Goal: Task Accomplishment & Management: Use online tool/utility

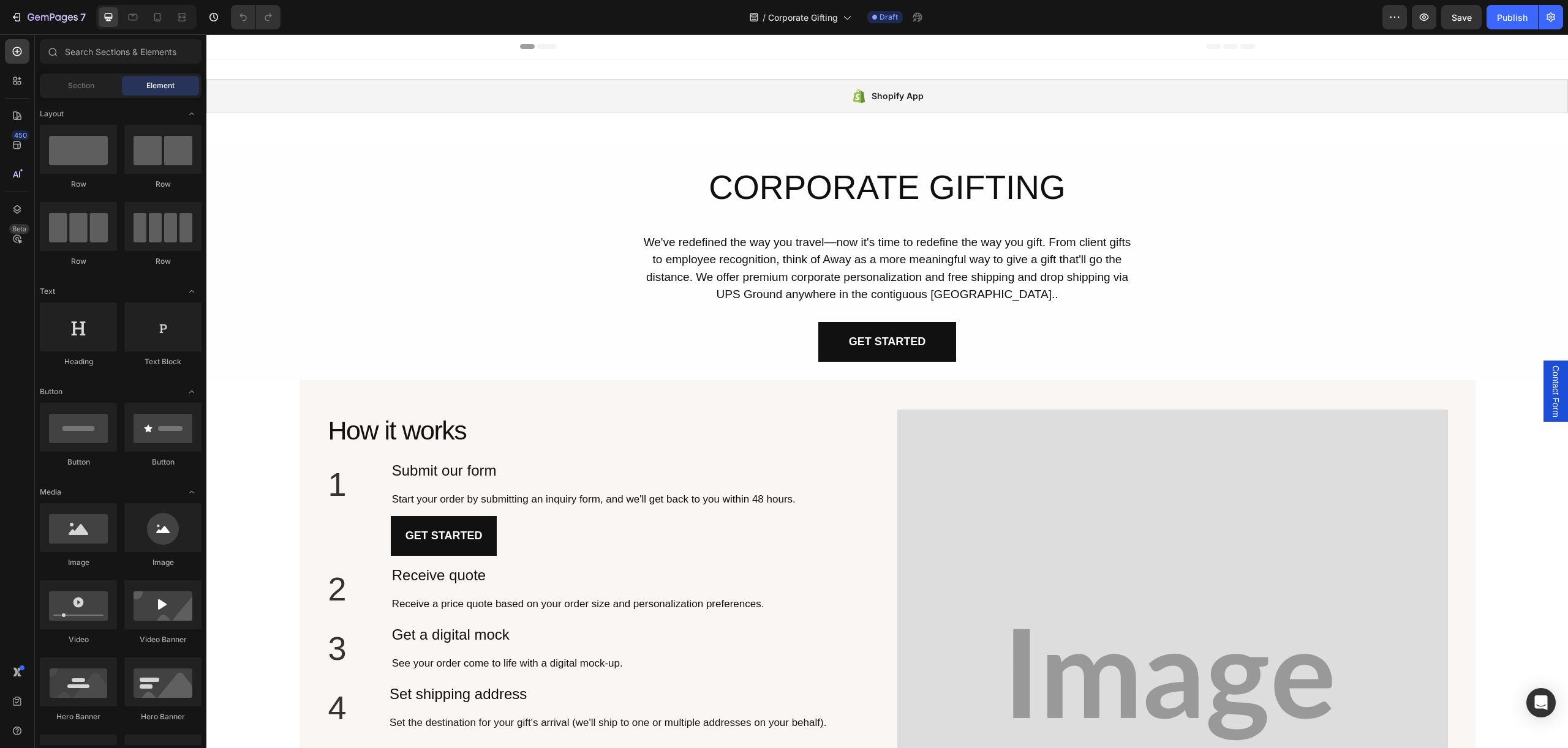
click at [1559, 383] on span "Contact Form" at bounding box center [1555, 392] width 12 height 52
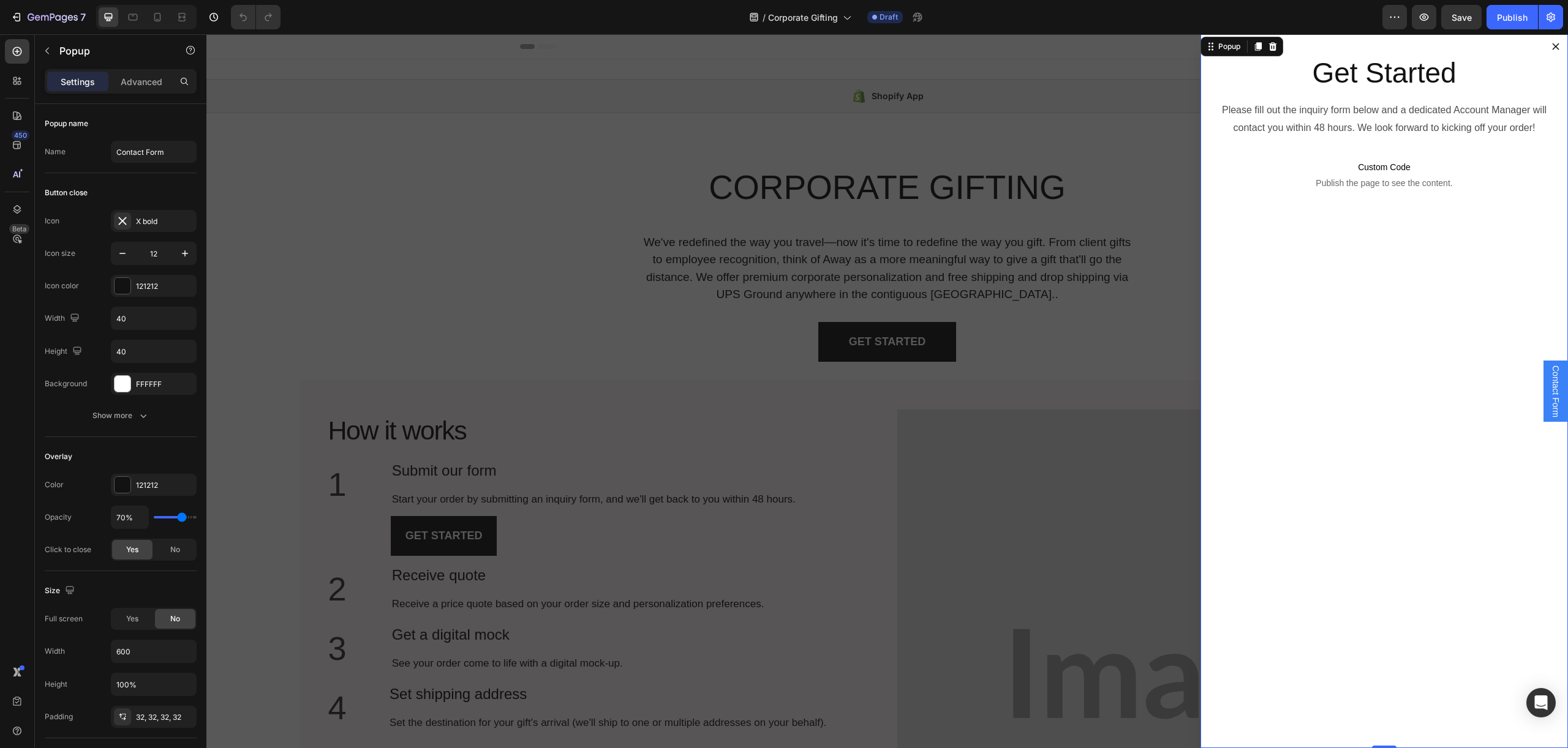
click at [1207, 82] on div "Get Started Heading Please fill out the inquiry form below and a dedicated Acco…" at bounding box center [1383, 391] width 367 height 714
click at [1212, 49] on icon "Dialog content" at bounding box center [1212, 49] width 2 height 2
click at [72, 437] on div "Popup name Name Contact Form" at bounding box center [121, 505] width 152 height 134
click at [152, 69] on div "Settings Advanced" at bounding box center [121, 81] width 152 height 25
click at [148, 78] on p "Advanced" at bounding box center [141, 82] width 42 height 13
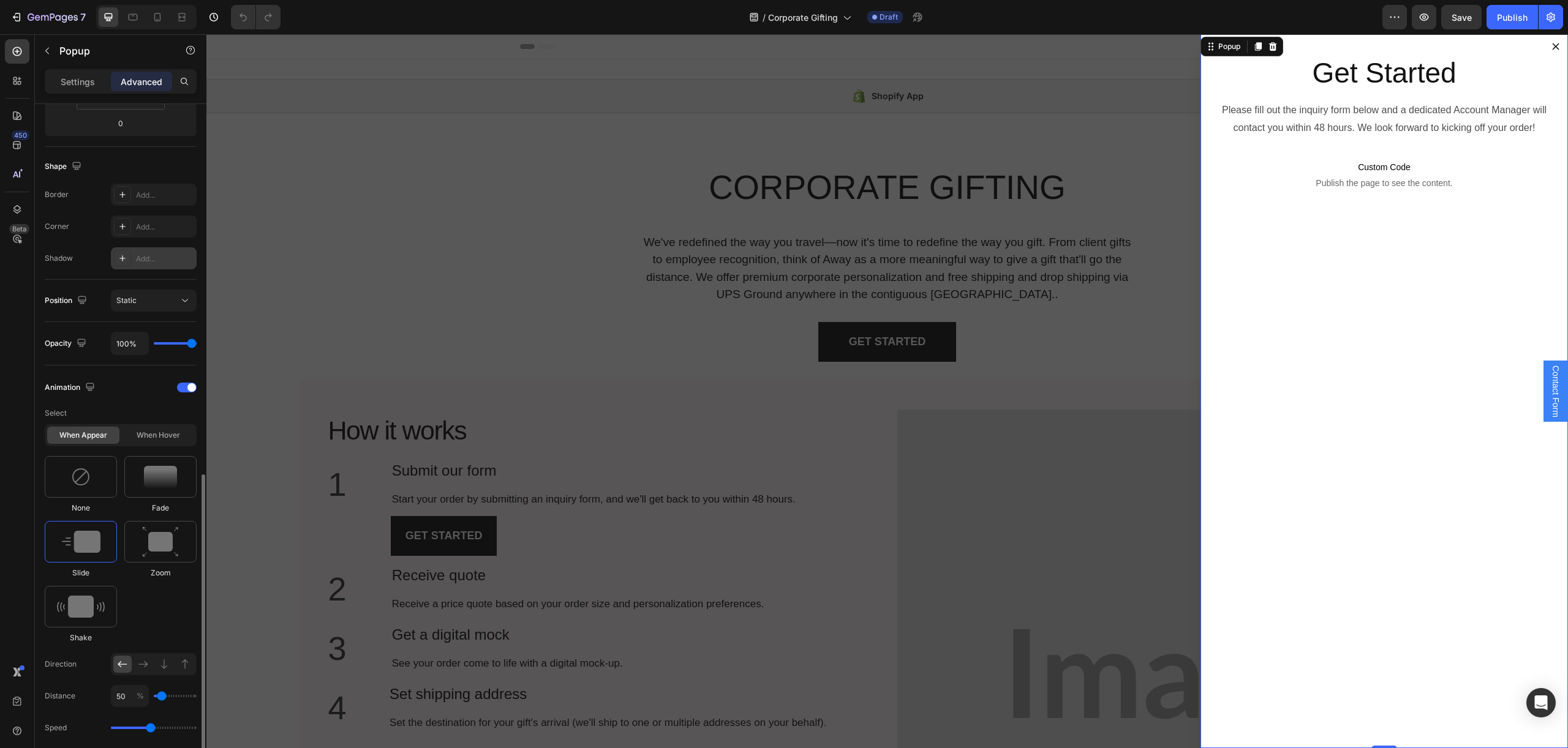
scroll to position [525, 0]
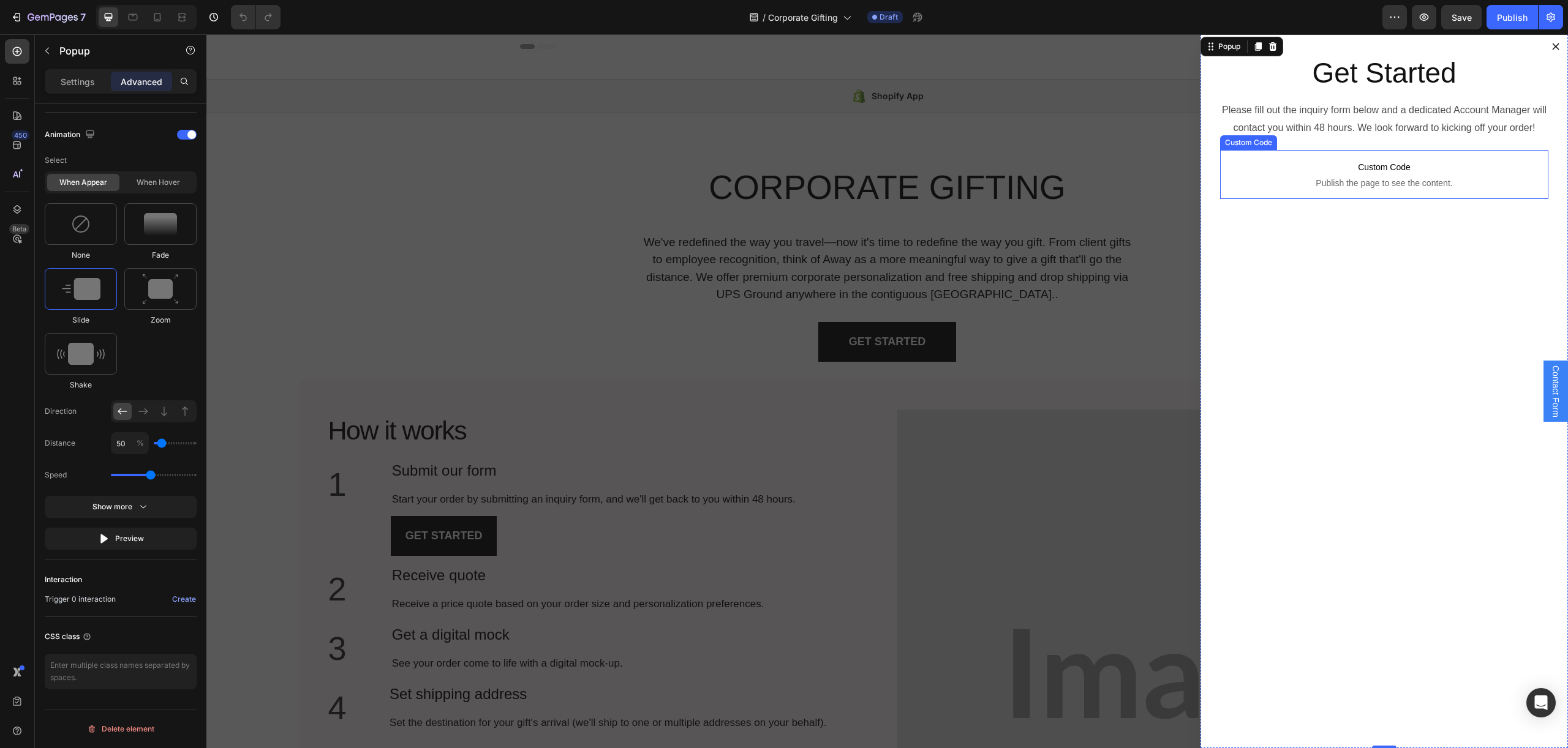
click at [1316, 186] on span "Publish the page to see the content." at bounding box center [1384, 183] width 328 height 12
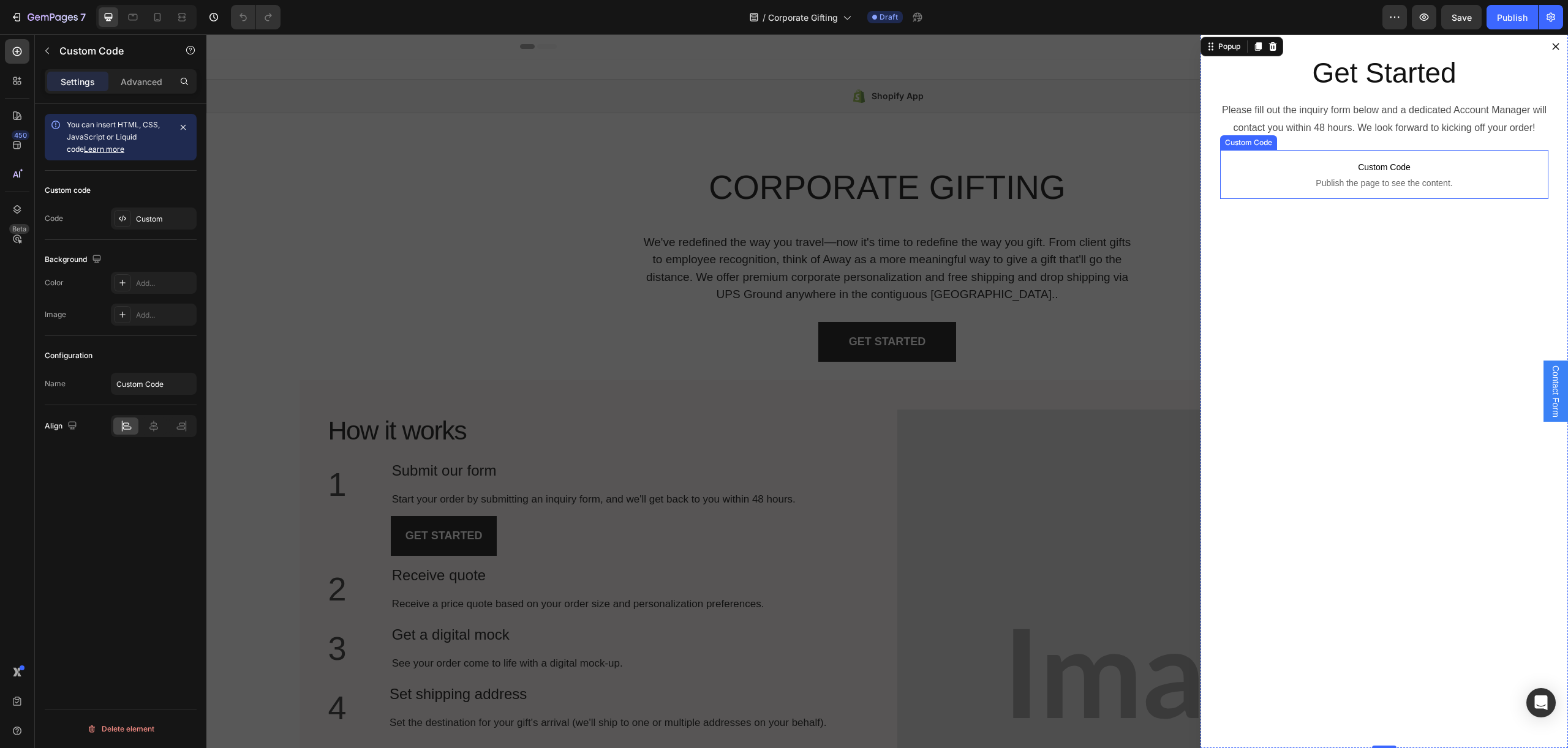
scroll to position [0, 0]
click at [138, 82] on p "Advanced" at bounding box center [141, 82] width 42 height 13
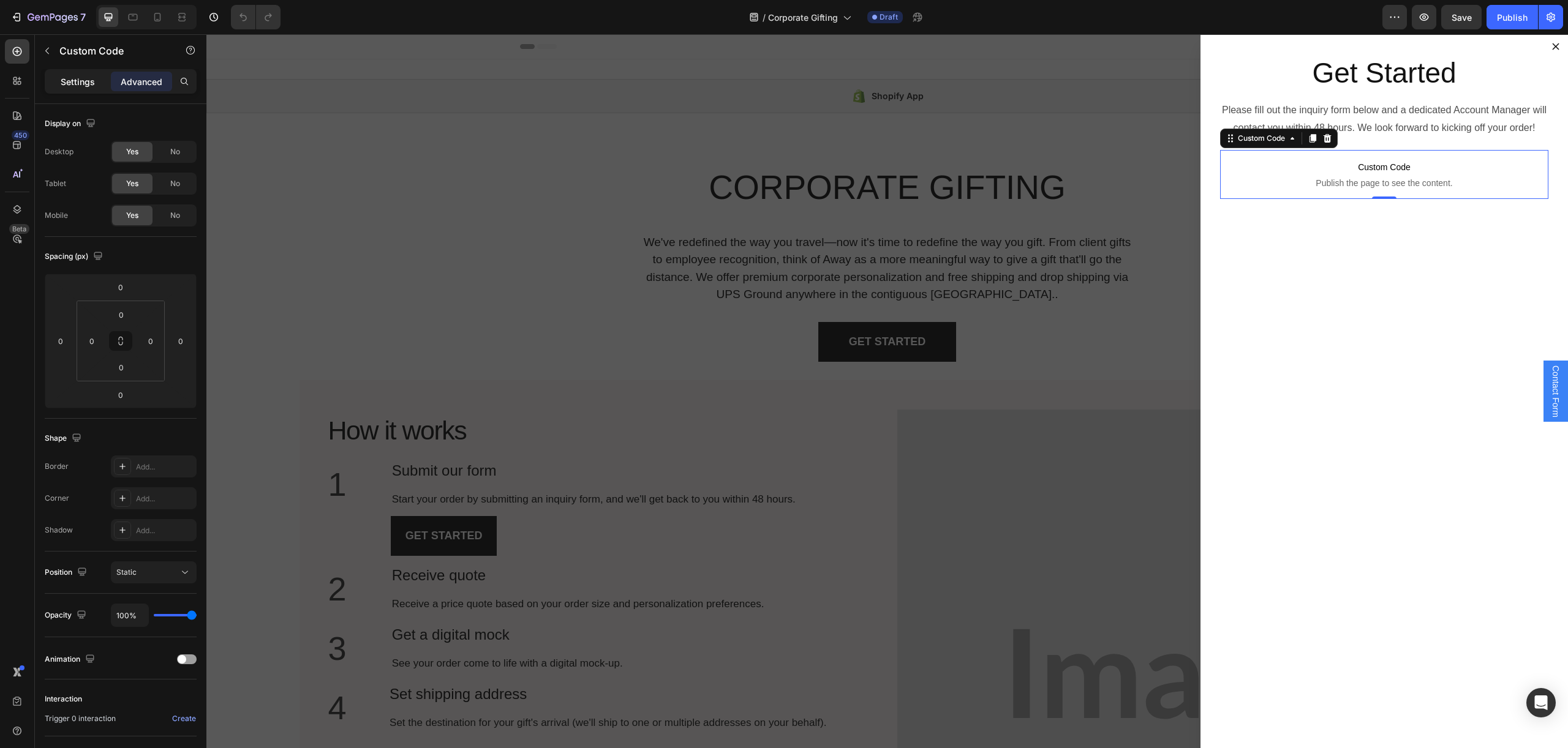
click at [73, 81] on p "Settings" at bounding box center [78, 82] width 34 height 13
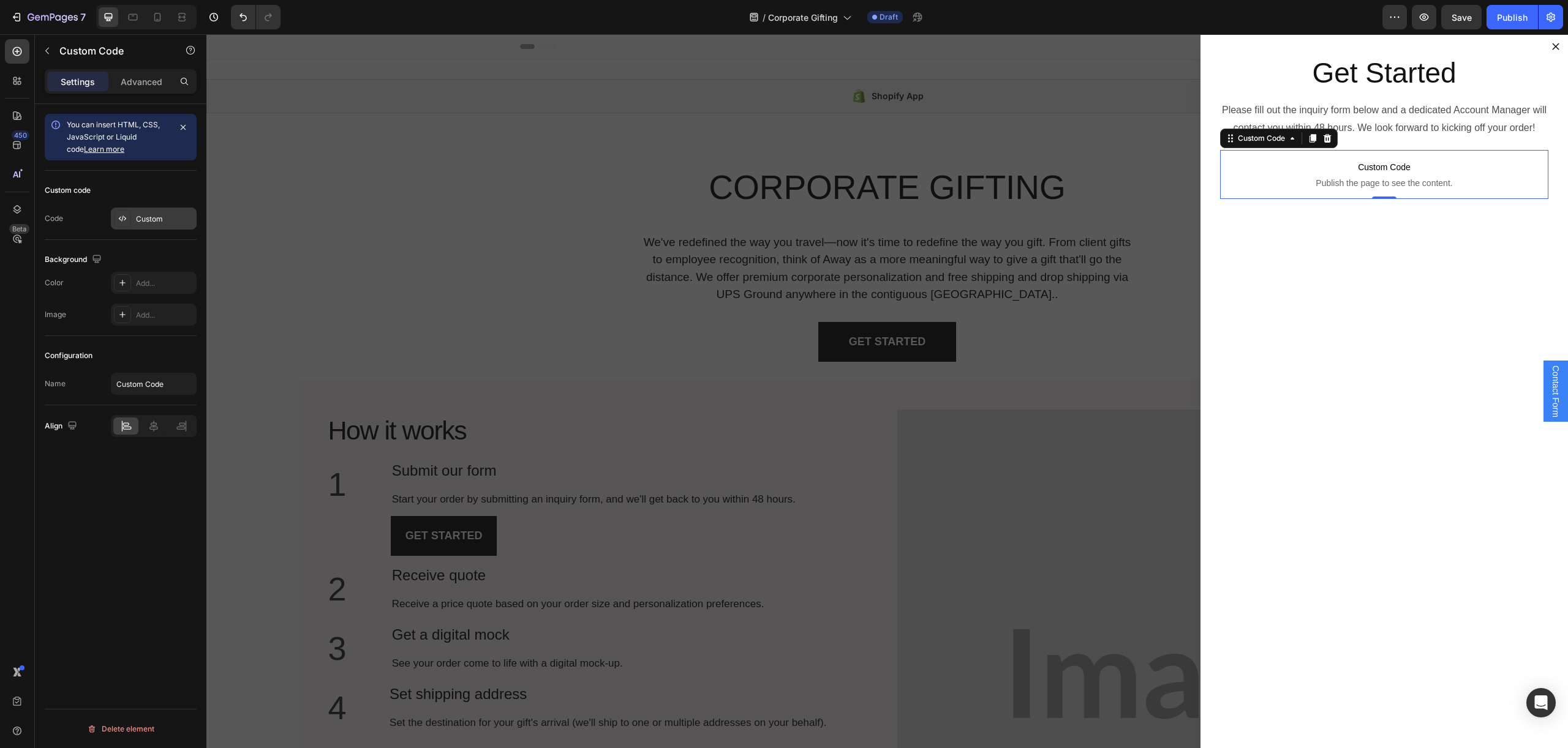
click at [127, 222] on div at bounding box center [122, 218] width 17 height 17
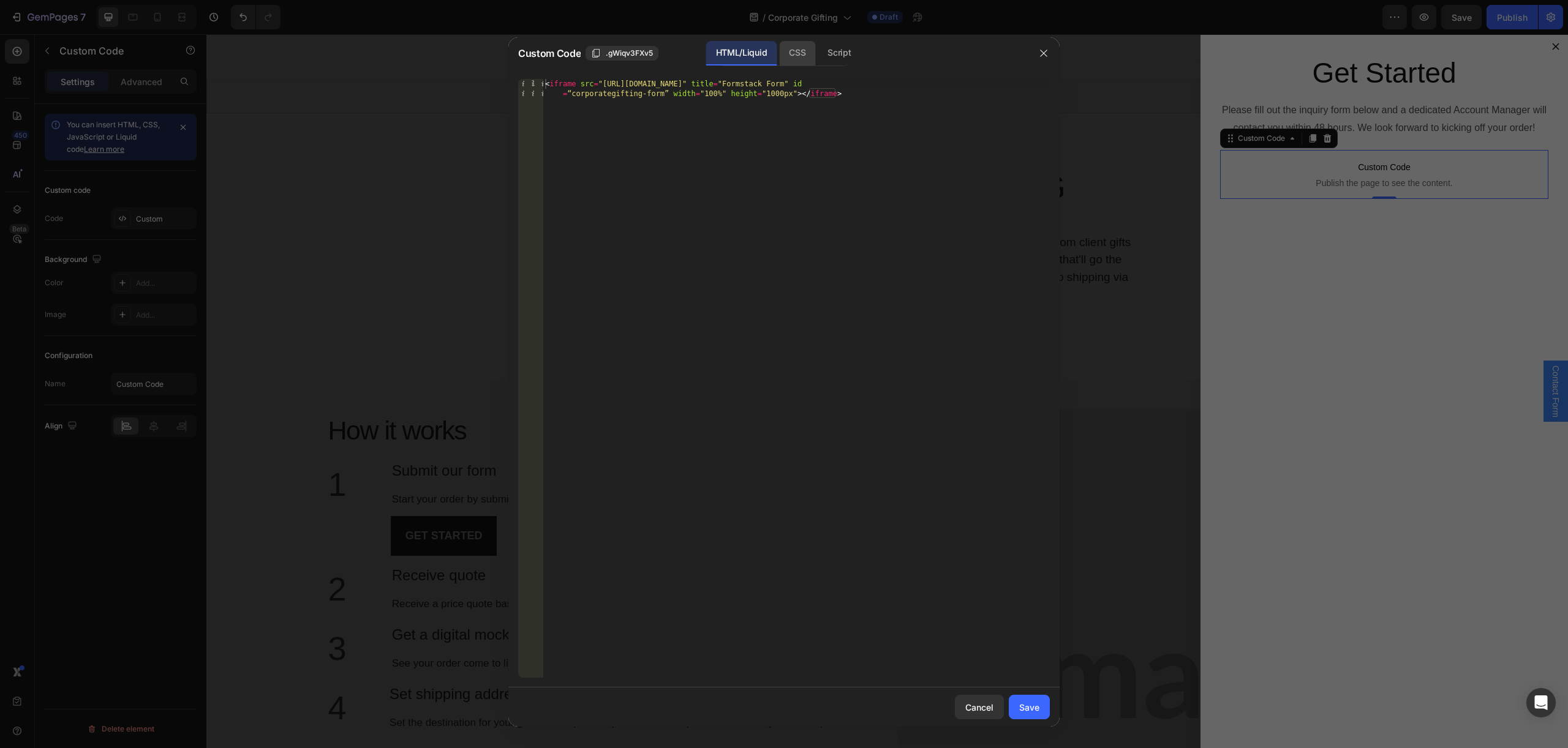
click at [817, 53] on div "CSS" at bounding box center [839, 53] width 43 height 25
click at [855, 59] on div "Script" at bounding box center [839, 53] width 43 height 25
click at [779, 54] on div "HTML/Liquid" at bounding box center [797, 53] width 36 height 25
click at [1037, 55] on button "button" at bounding box center [1043, 53] width 20 height 20
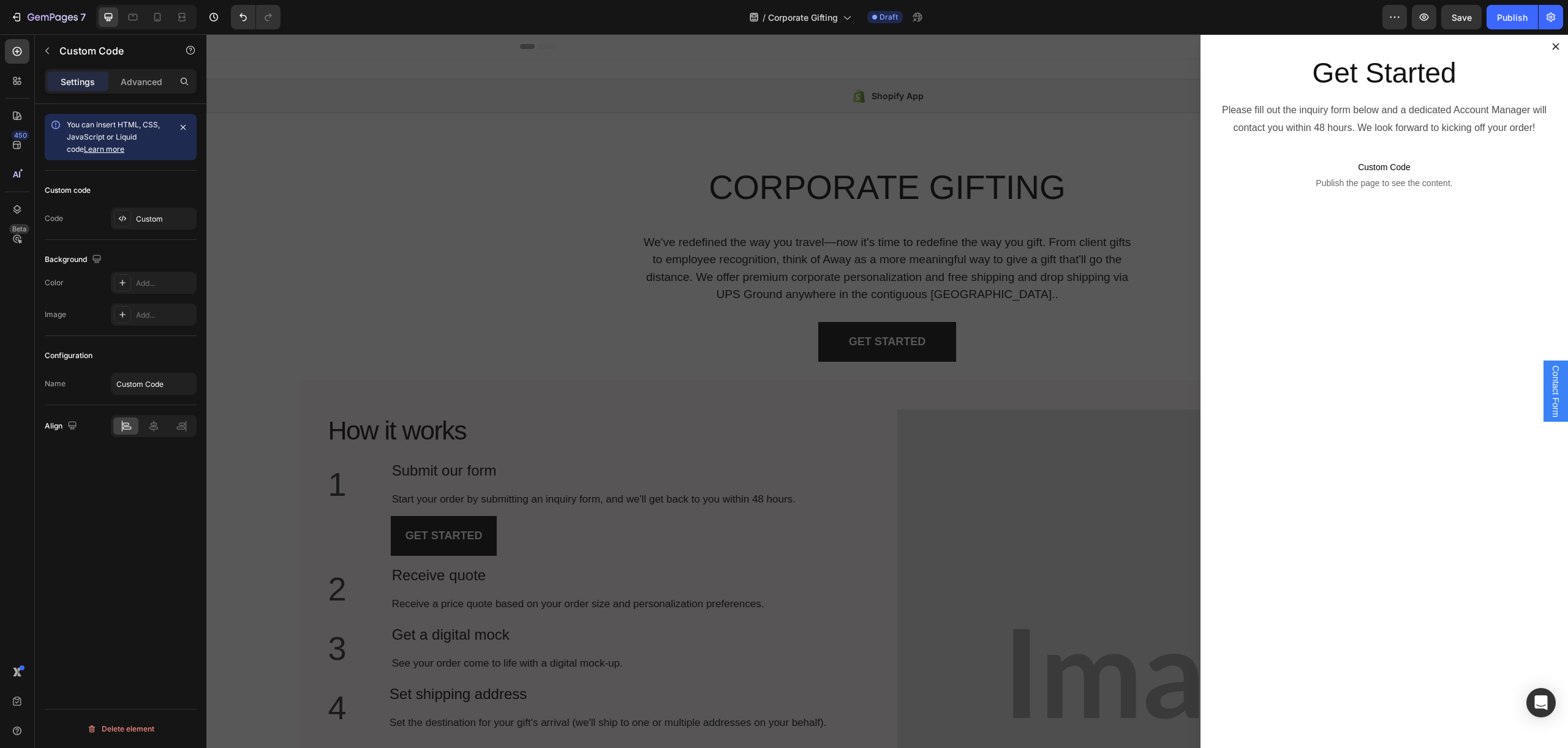
click at [338, 91] on div "Backdrop" at bounding box center [886, 391] width 1361 height 714
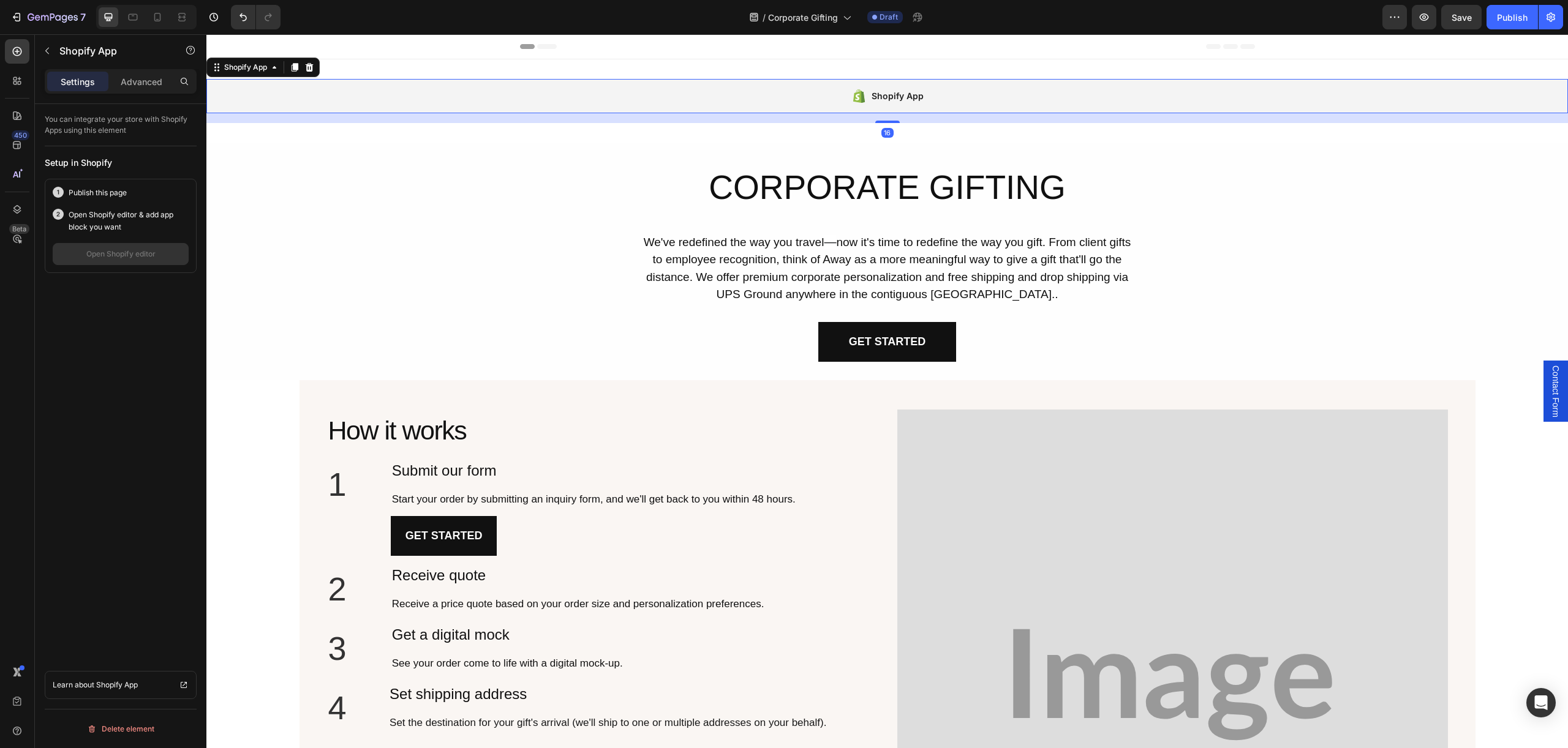
click at [551, 93] on div "Shopify App" at bounding box center [886, 96] width 1361 height 34
click at [254, 75] on div "Shopify App" at bounding box center [262, 67] width 113 height 20
drag, startPoint x: 1513, startPoint y: 20, endPoint x: 1491, endPoint y: 34, distance: 26.1
click at [1491, 34] on div "7 Version history / Corporate Gifting Draft Preview Save Publish" at bounding box center [784, 17] width 1568 height 35
click at [1501, 26] on button "Publish" at bounding box center [1512, 17] width 51 height 25
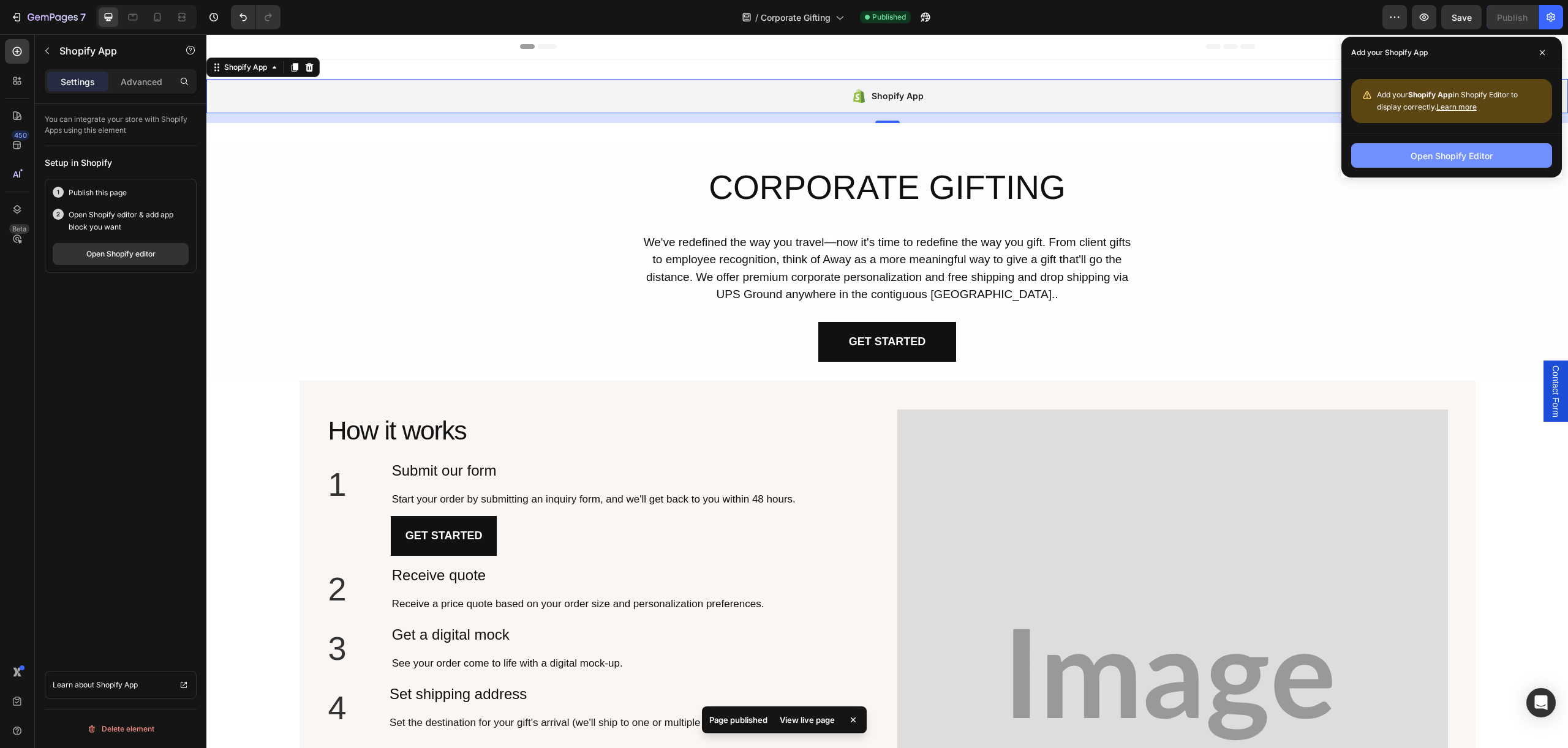
click at [1468, 160] on div "Open Shopify Editor" at bounding box center [1451, 156] width 82 height 13
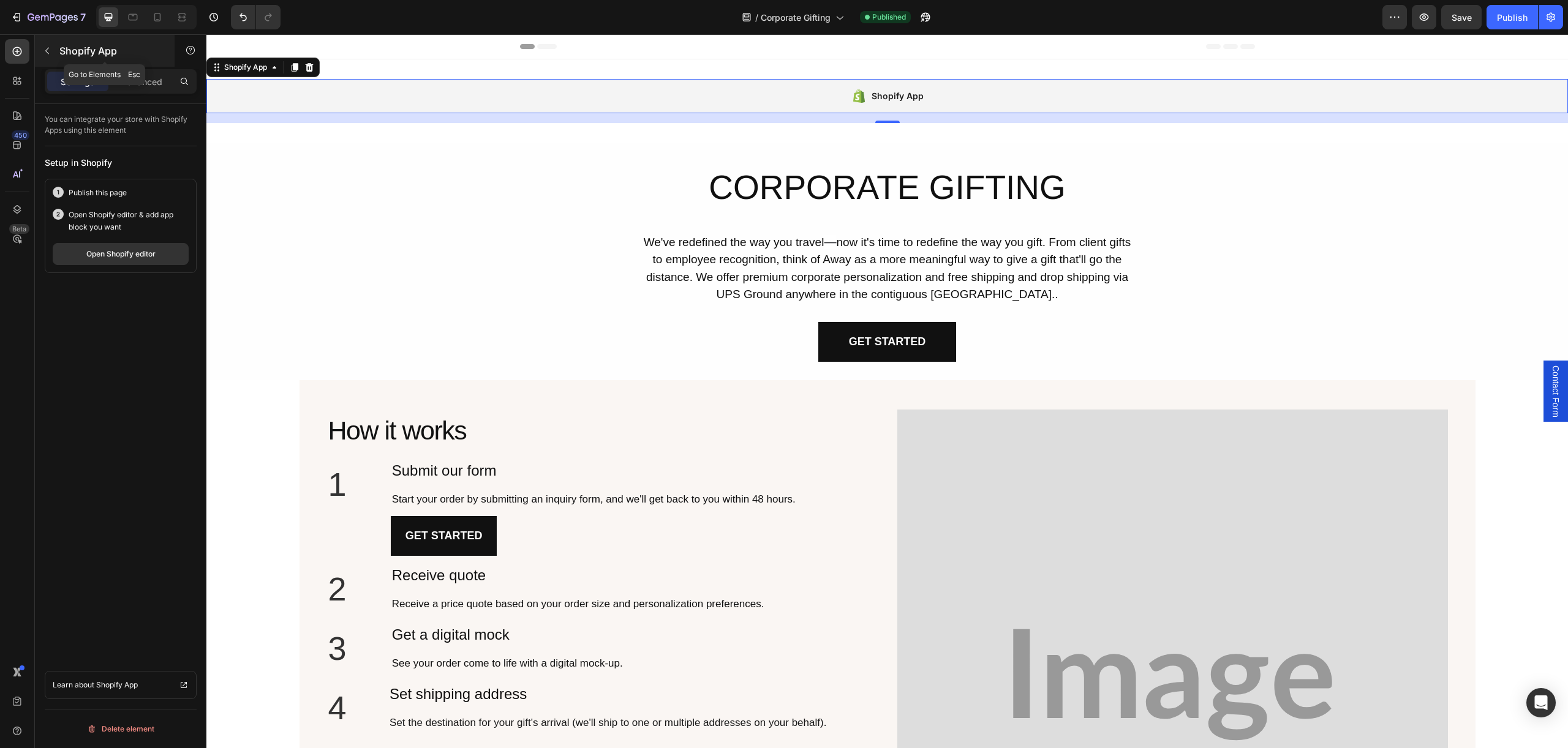
click at [50, 51] on icon "button" at bounding box center [47, 50] width 10 height 10
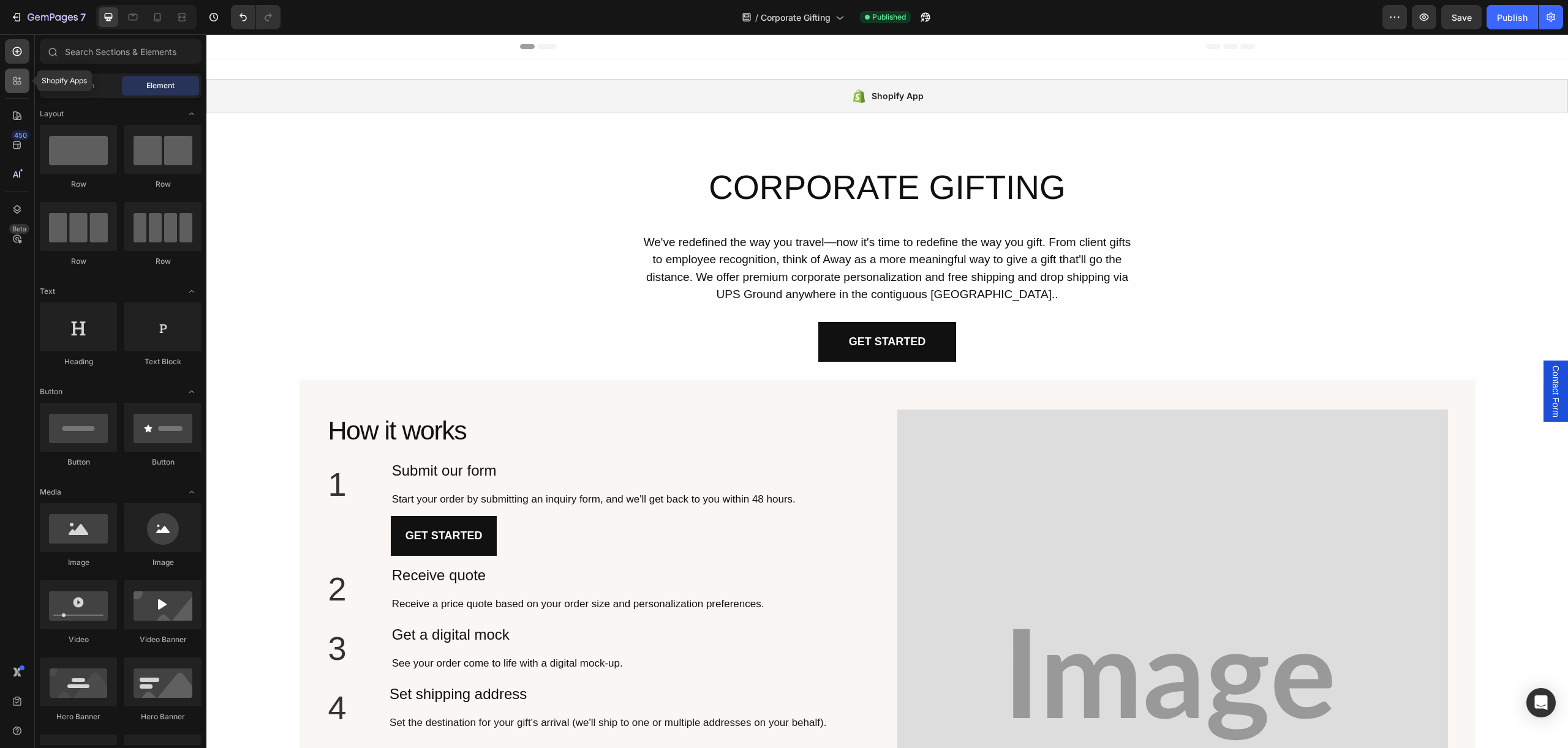
click at [21, 86] on icon at bounding box center [16, 81] width 12 height 12
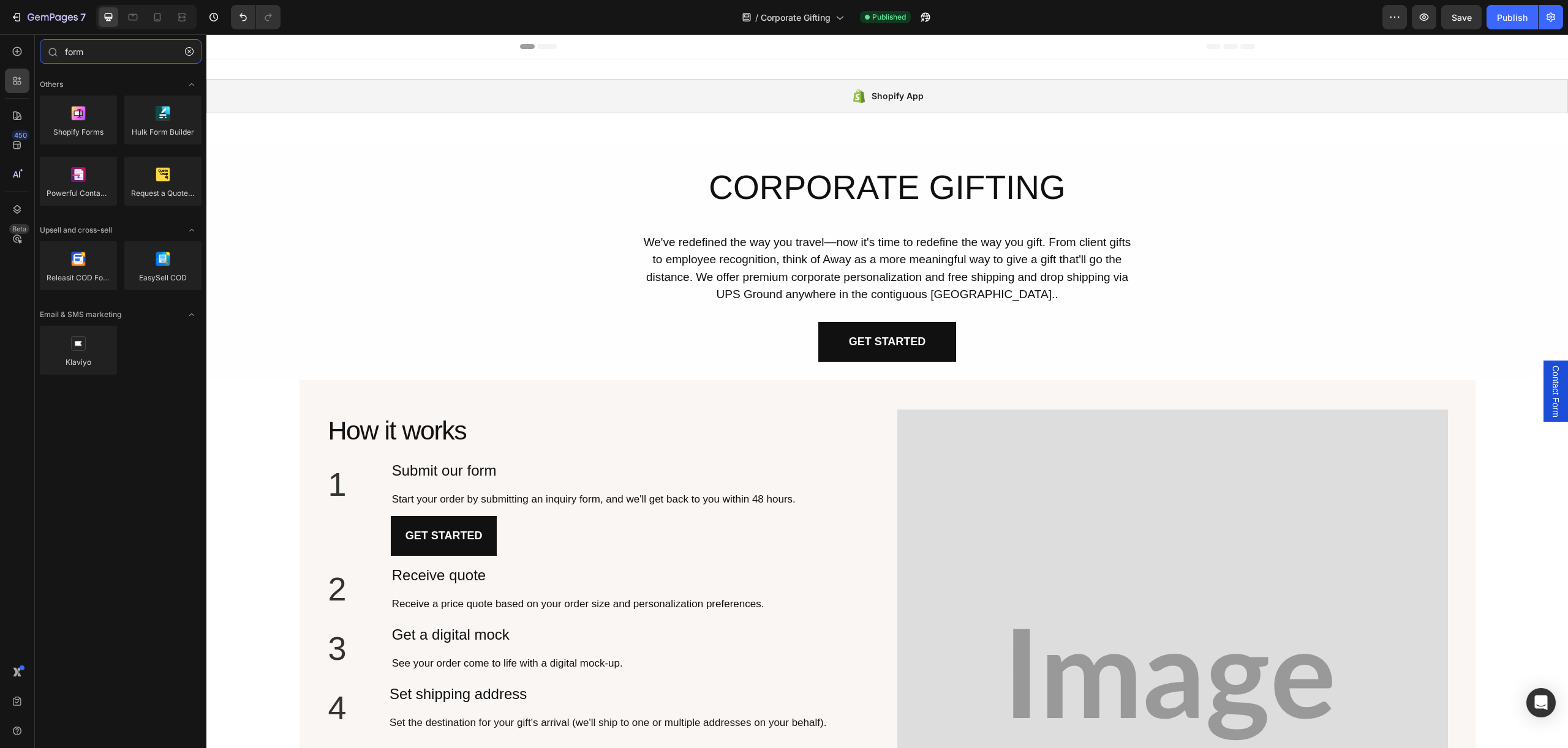
type input "form"
click at [1557, 394] on span "Contact Form" at bounding box center [1555, 392] width 12 height 52
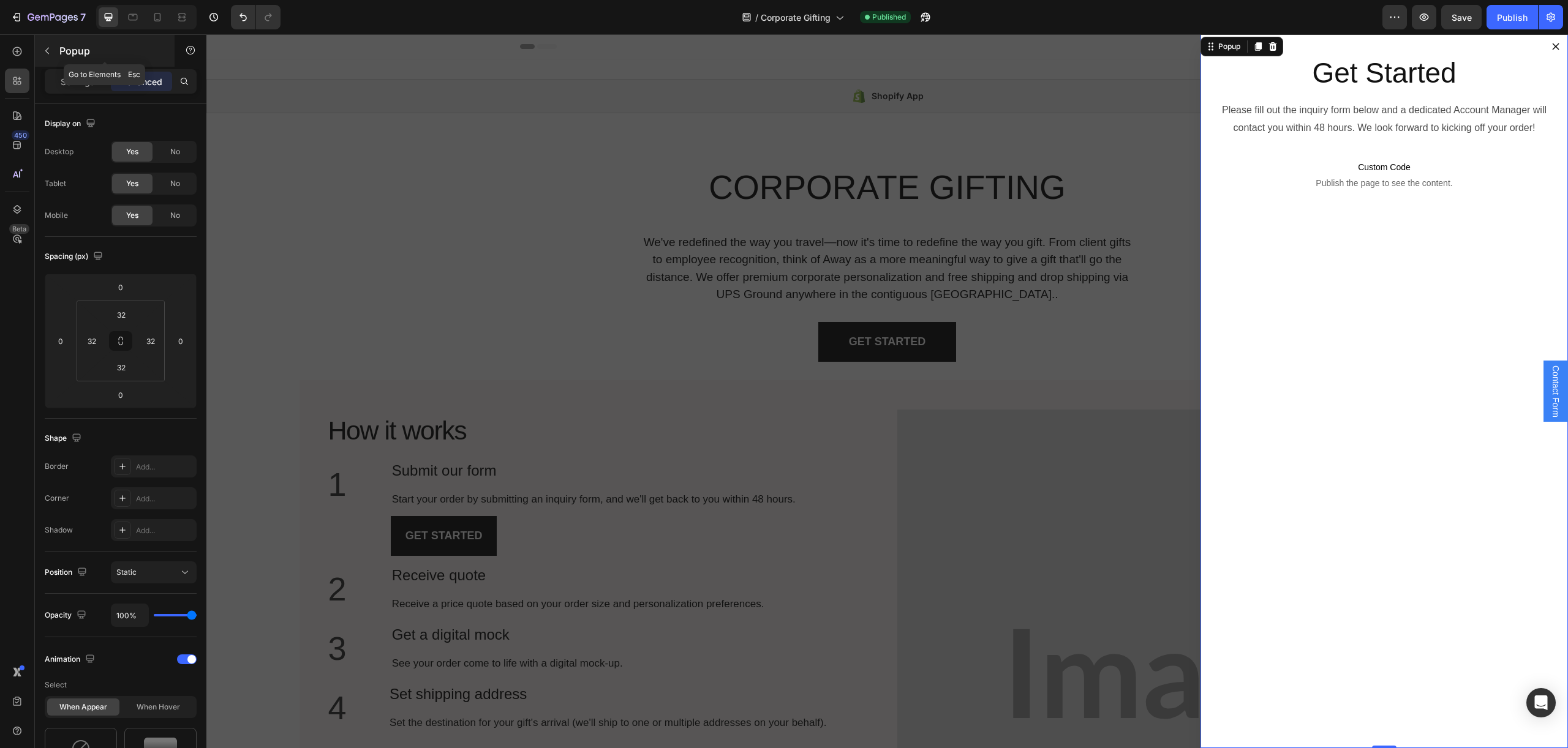
click at [47, 47] on icon "button" at bounding box center [47, 50] width 10 height 10
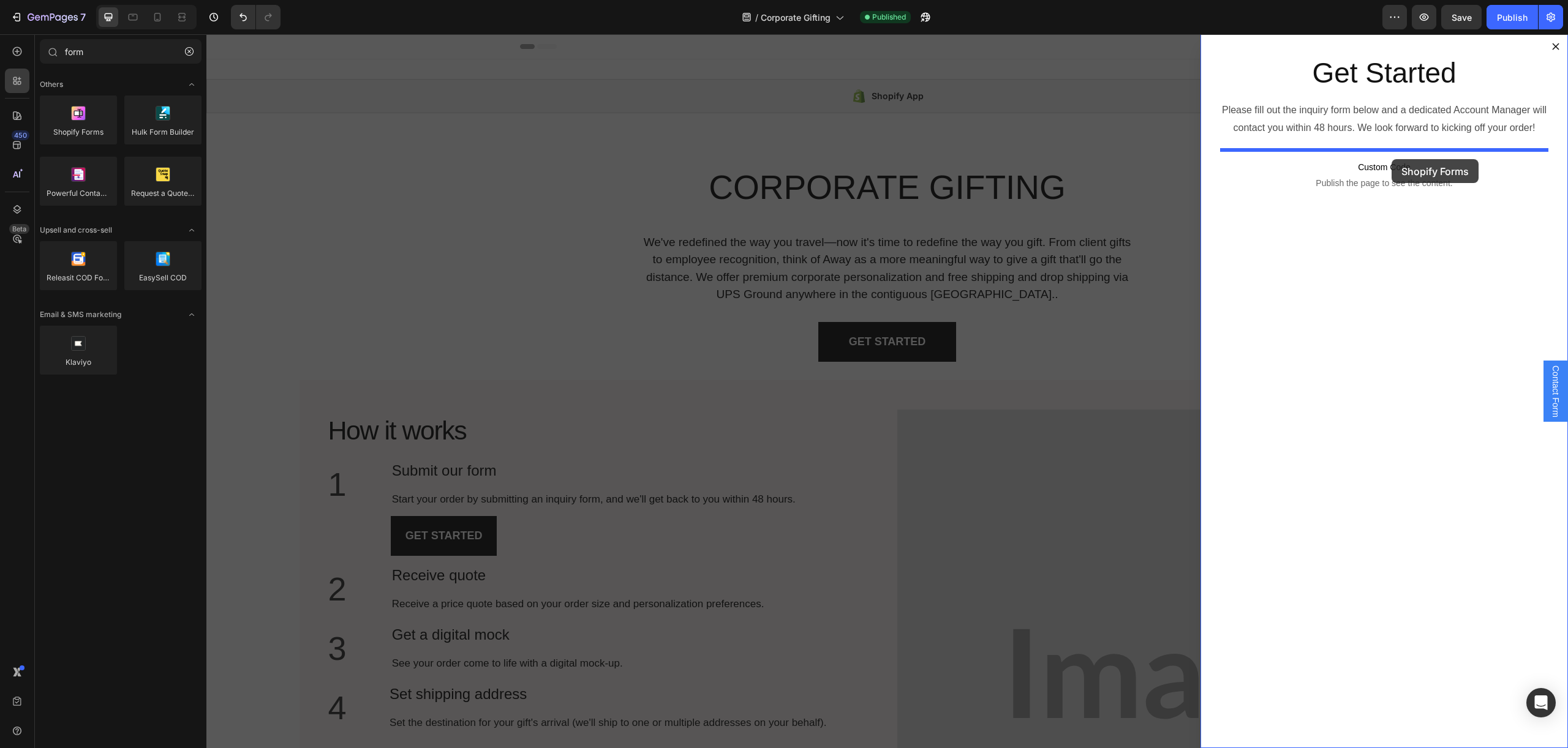
drag, startPoint x: 287, startPoint y: 152, endPoint x: 1391, endPoint y: 159, distance: 1104.0
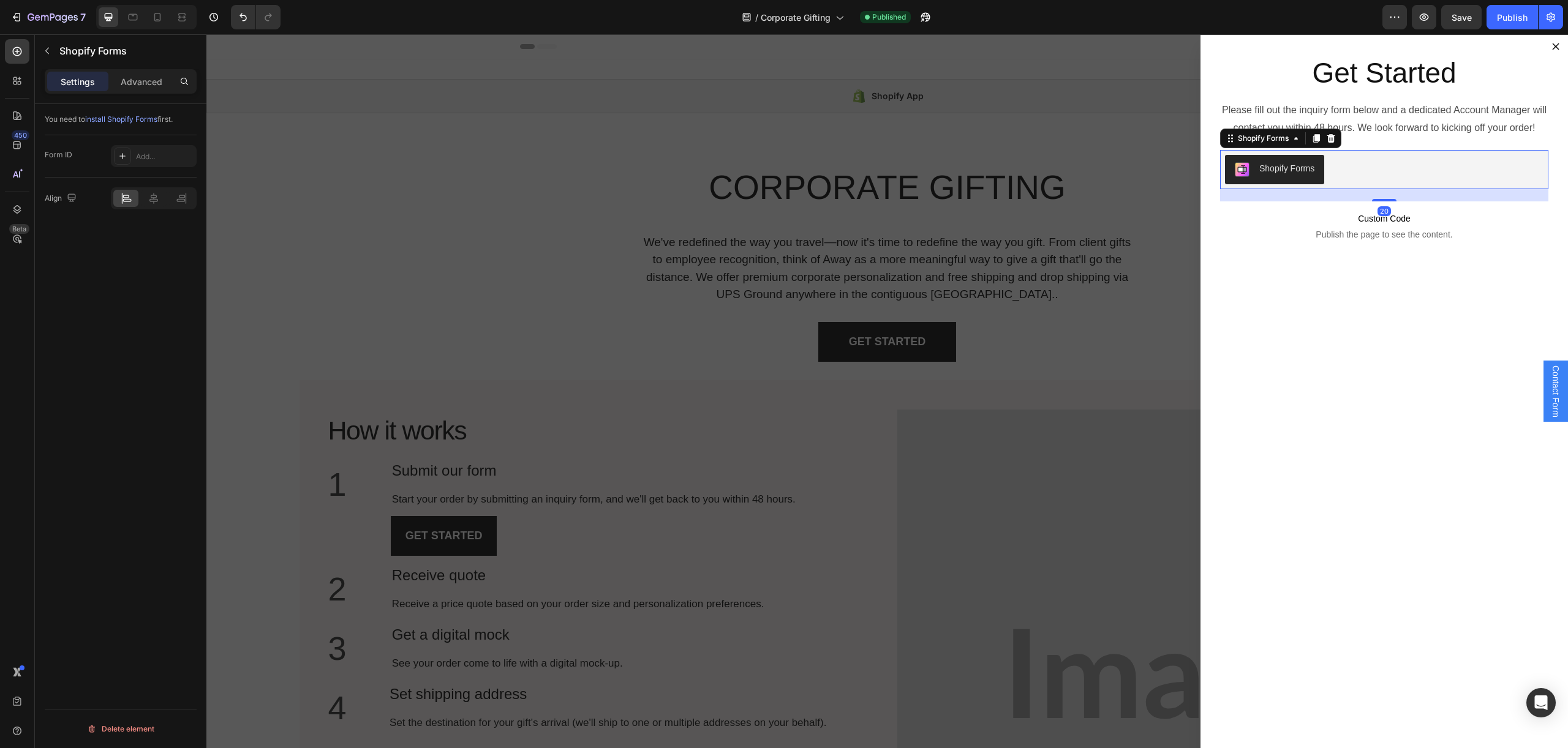
click at [1300, 165] on div "Shopify Forms" at bounding box center [1286, 169] width 55 height 13
click at [1284, 139] on div "Shopify Forms" at bounding box center [1263, 138] width 56 height 11
click at [1299, 209] on p "Custom Code Publish the page to see the content." at bounding box center [1384, 226] width 328 height 49
click at [1283, 158] on button "Shopify Forms" at bounding box center [1274, 169] width 99 height 29
click at [167, 157] on div "Add..." at bounding box center [164, 157] width 58 height 11
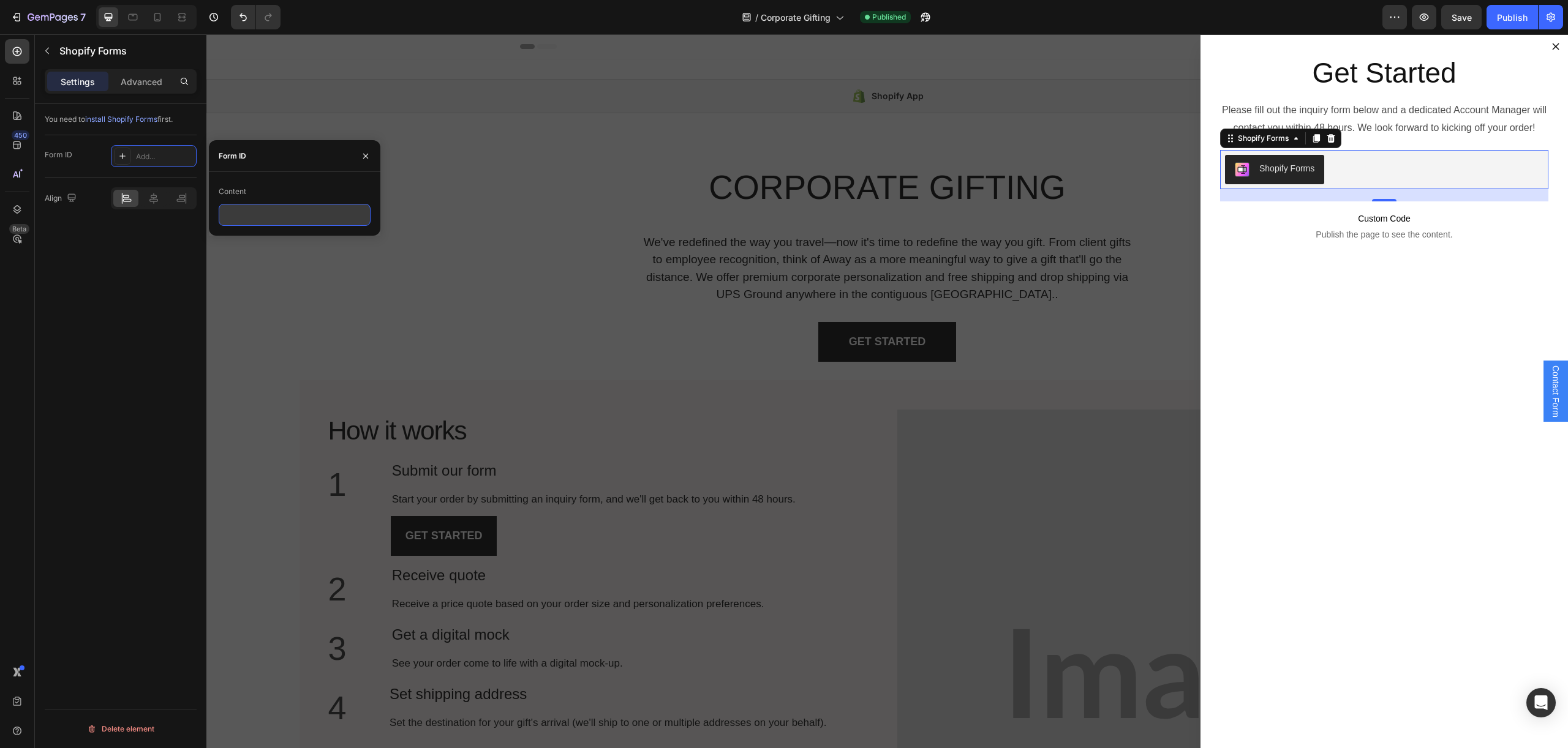
click at [233, 210] on input "text" at bounding box center [295, 215] width 152 height 22
click at [148, 159] on div "Add..." at bounding box center [164, 157] width 58 height 11
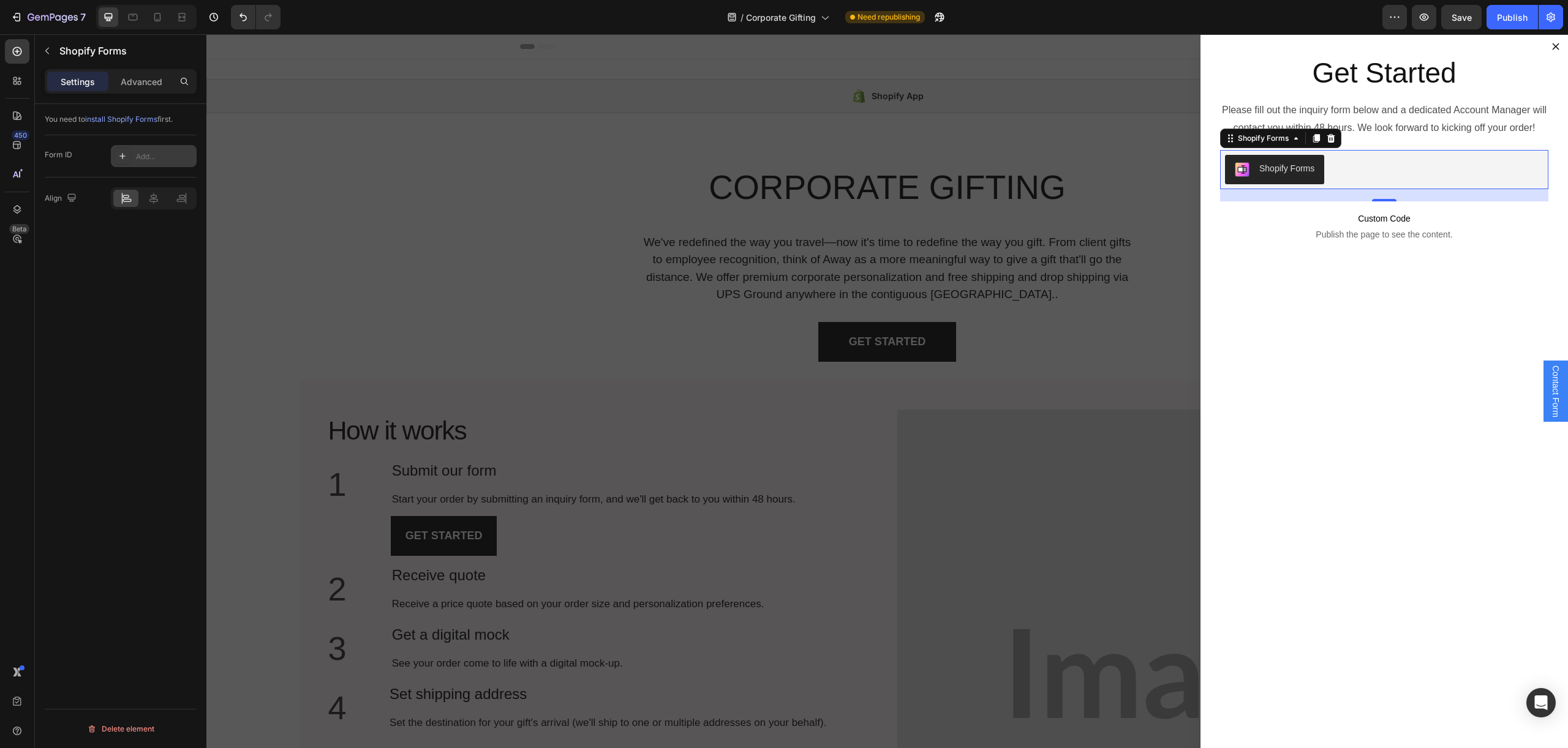
click at [188, 165] on div "Add..." at bounding box center [153, 156] width 86 height 22
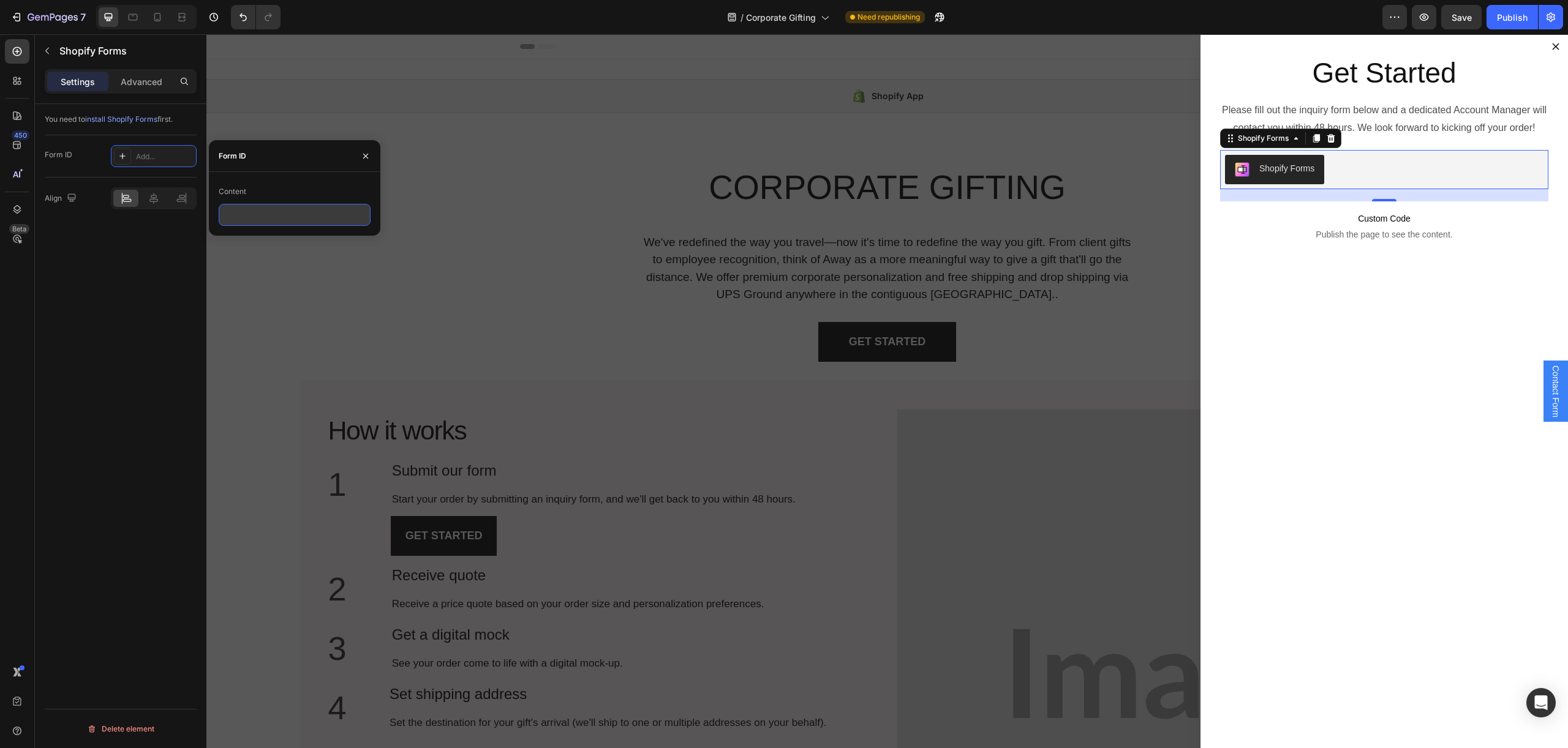
click at [290, 216] on input "text" at bounding box center [295, 215] width 152 height 22
paste input "628789"
type input "628789"
click at [169, 311] on div "You need to install Shopify Forms first. Form ID Add... Align Delete element" at bounding box center [120, 443] width 171 height 679
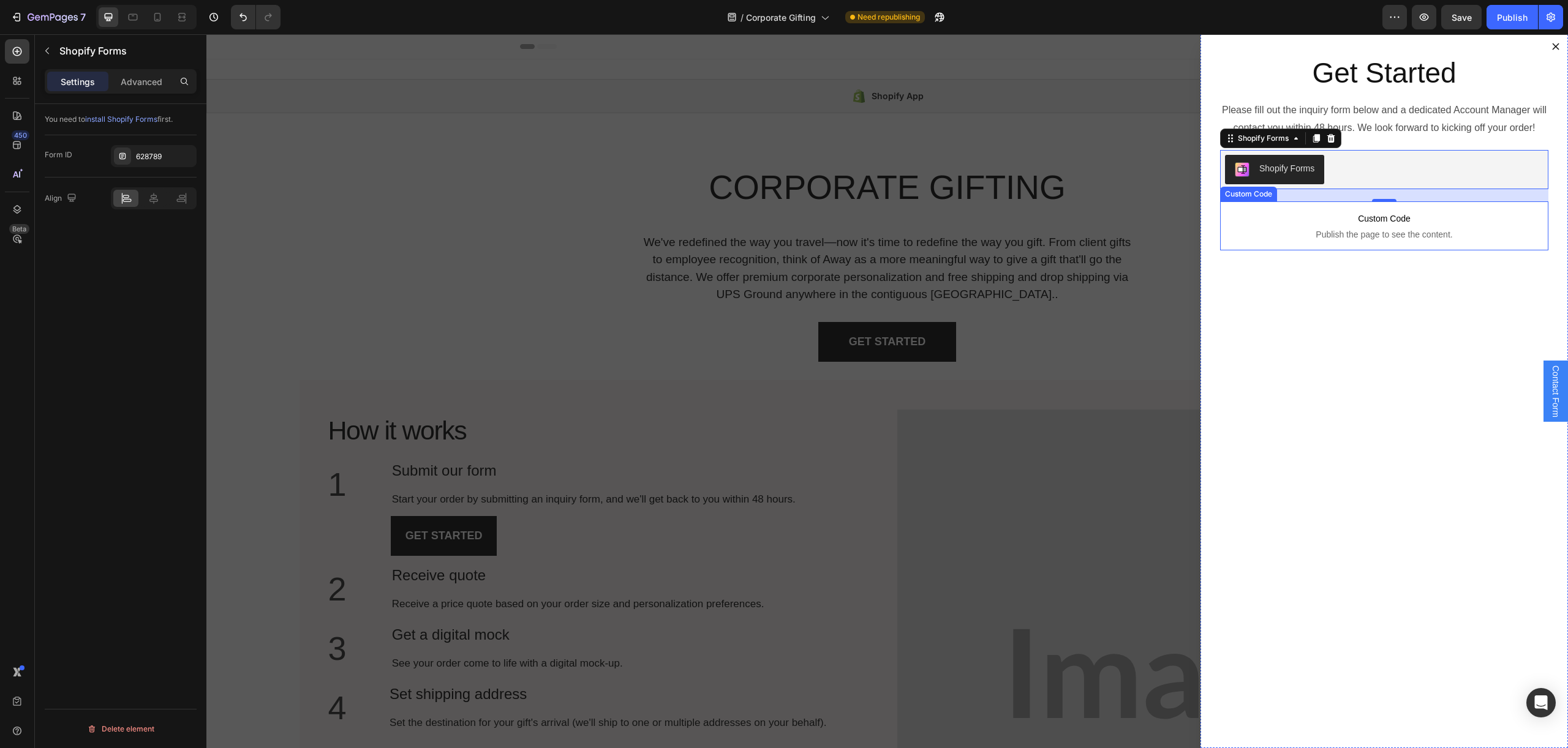
click at [1430, 228] on span "Publish the page to see the content." at bounding box center [1384, 234] width 328 height 12
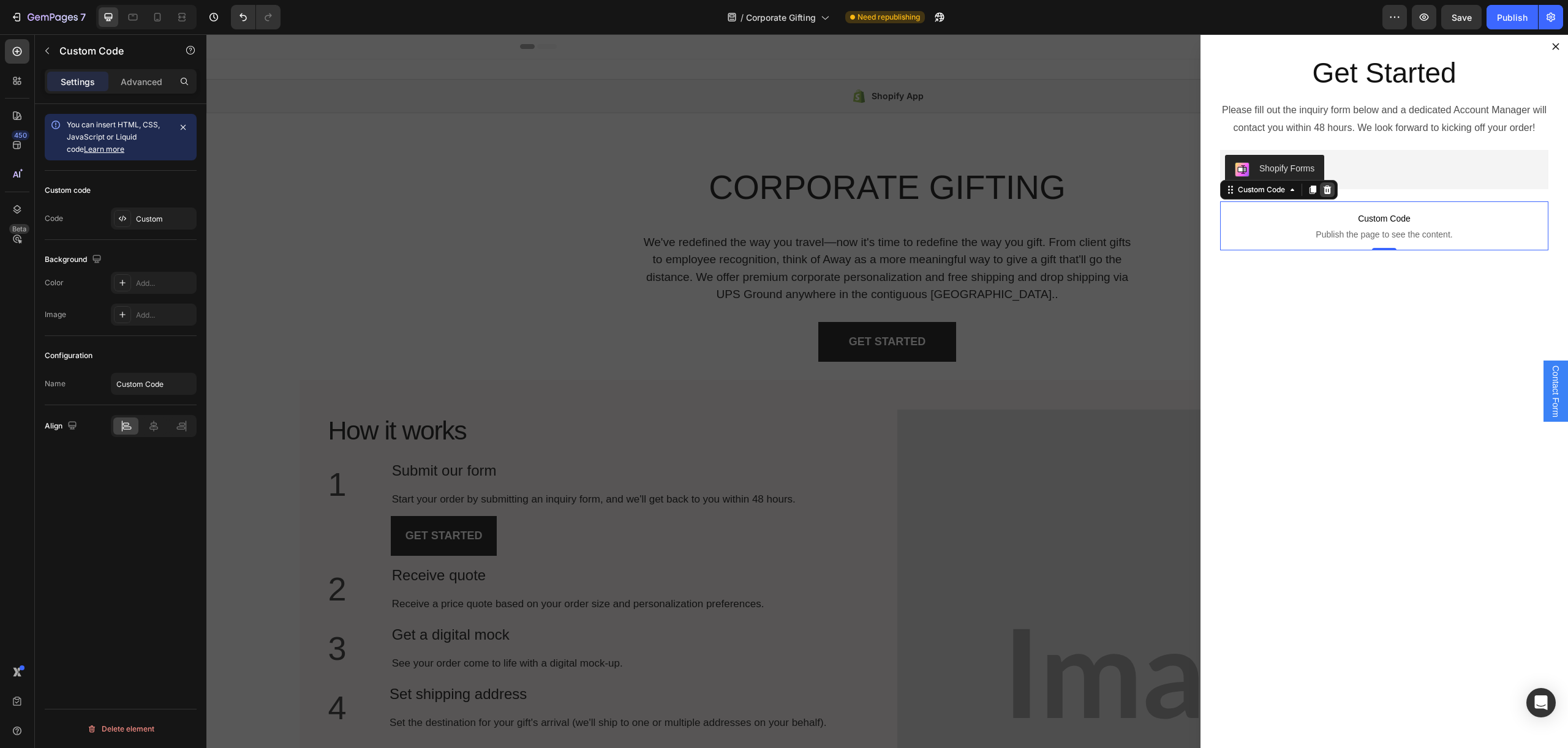
click at [1328, 190] on icon "Dialog body" at bounding box center [1327, 190] width 8 height 9
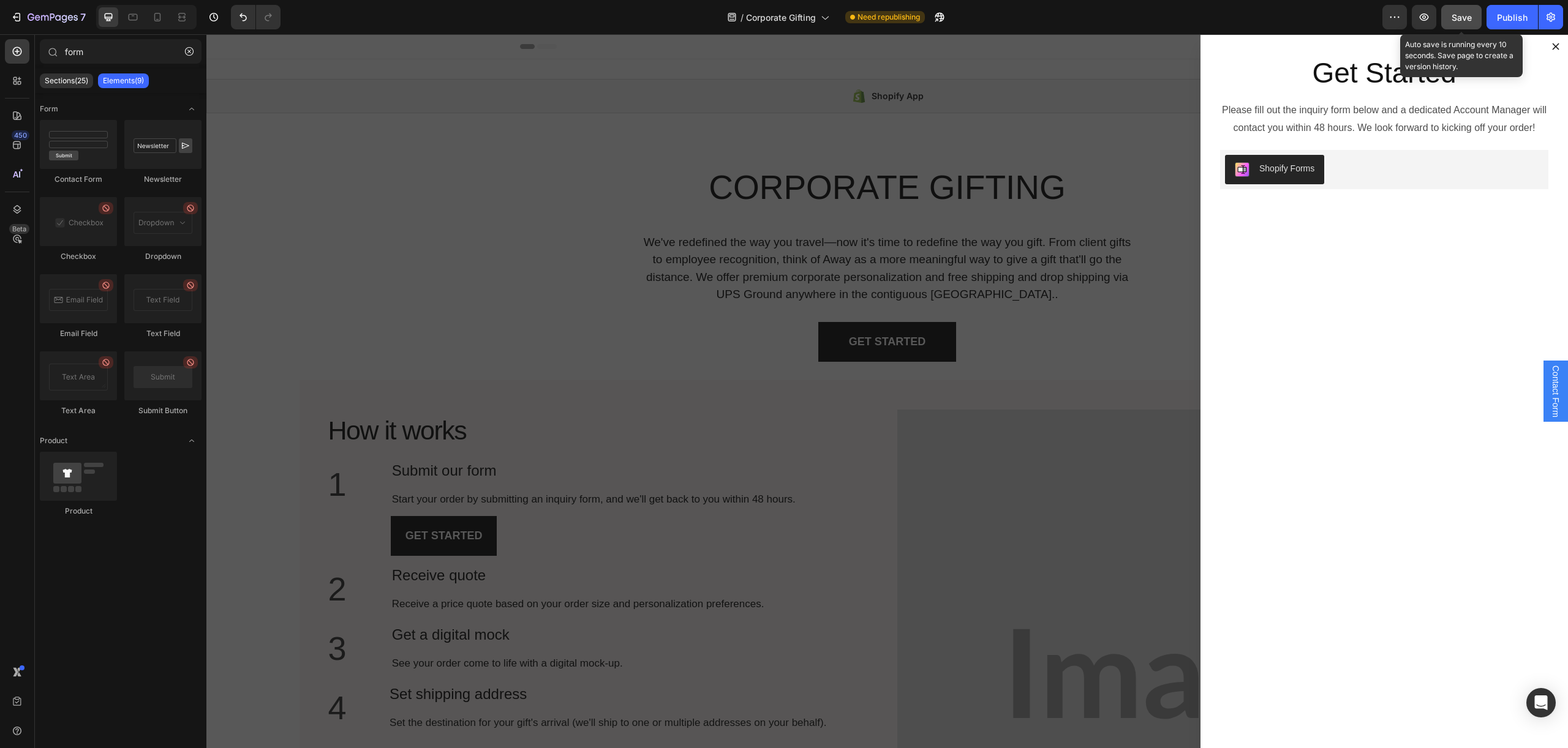
click at [1463, 23] on div "Save" at bounding box center [1461, 17] width 20 height 13
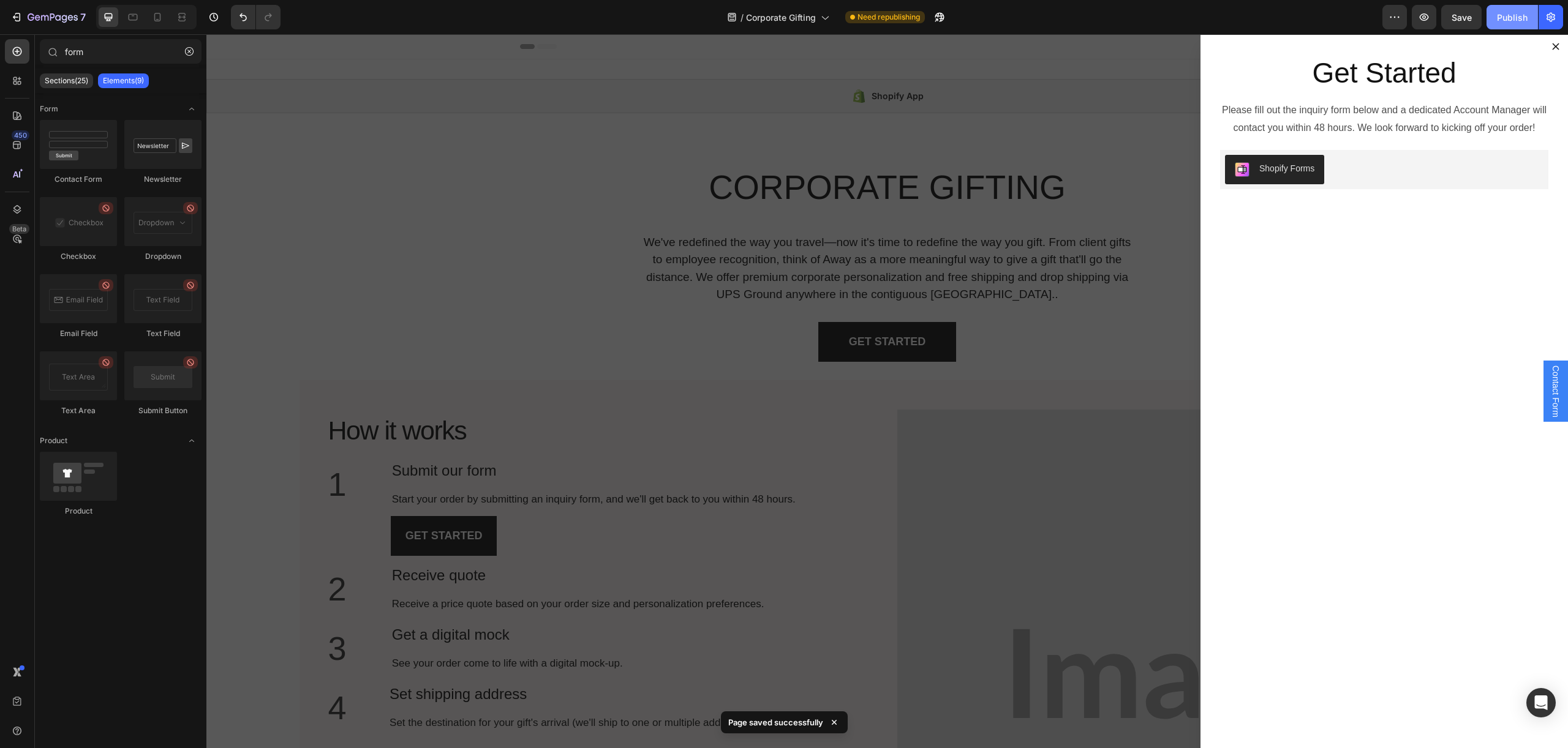
click at [1507, 18] on div "Publish" at bounding box center [1512, 17] width 30 height 13
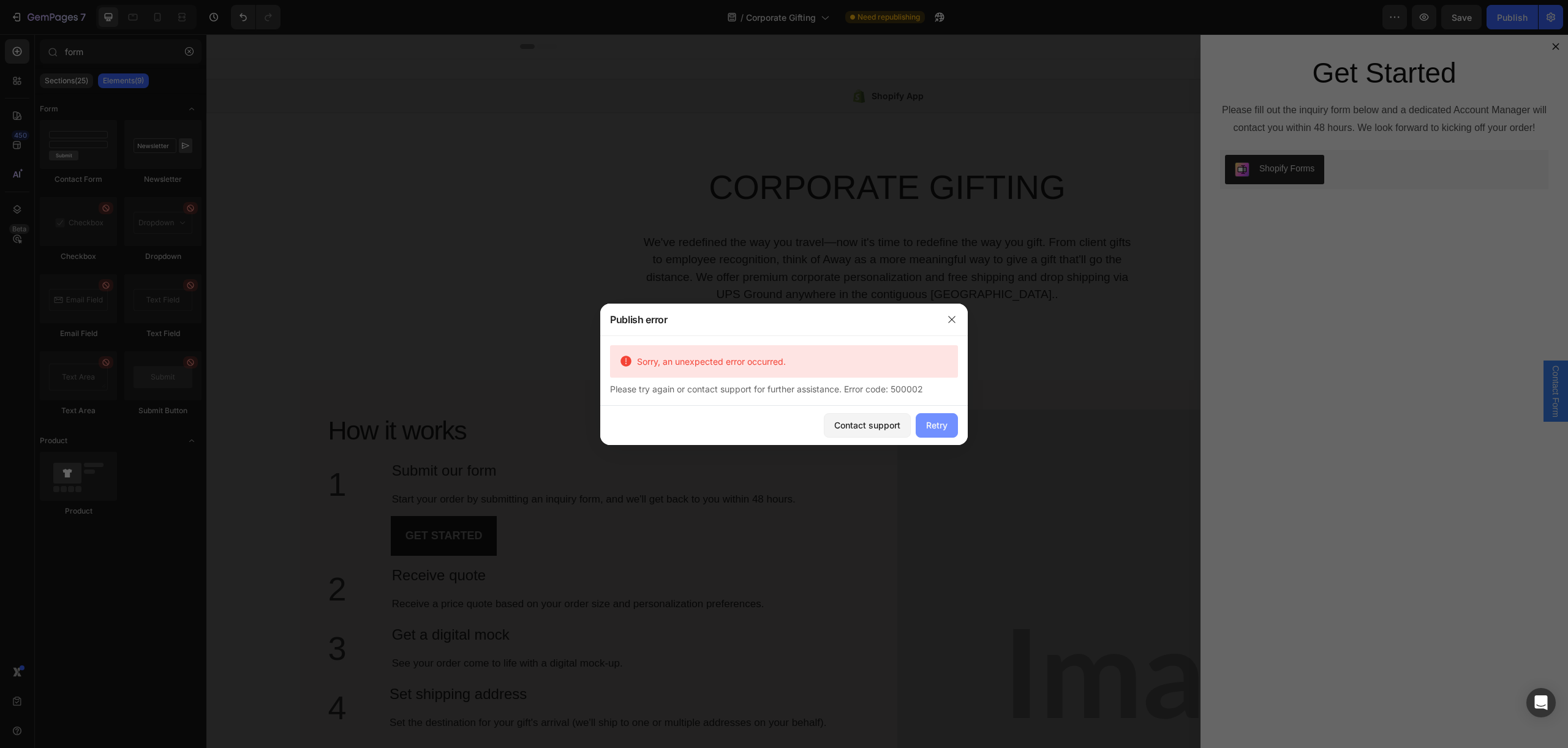
click at [934, 422] on div "Retry" at bounding box center [936, 425] width 22 height 13
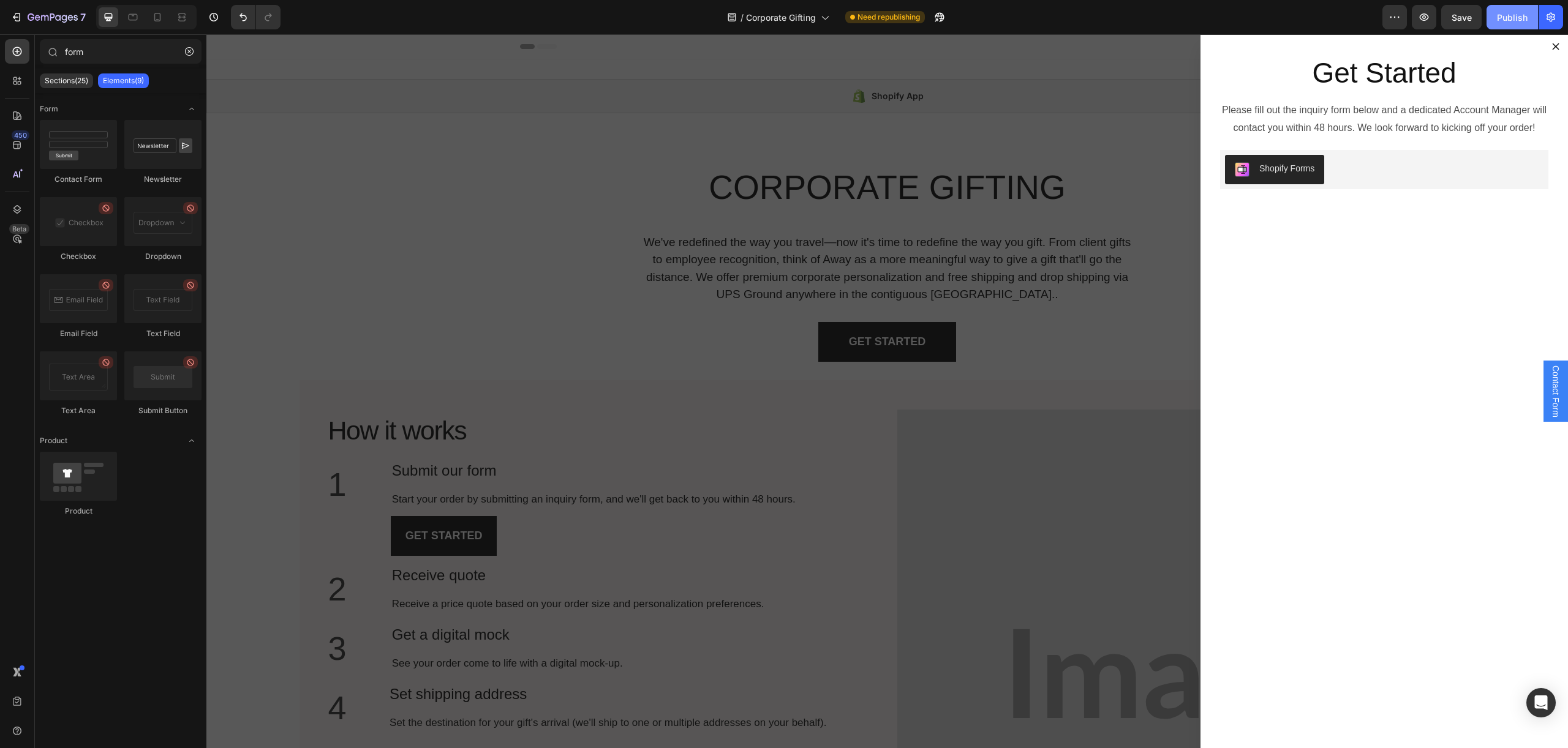
click at [1489, 22] on button "Publish" at bounding box center [1512, 17] width 51 height 25
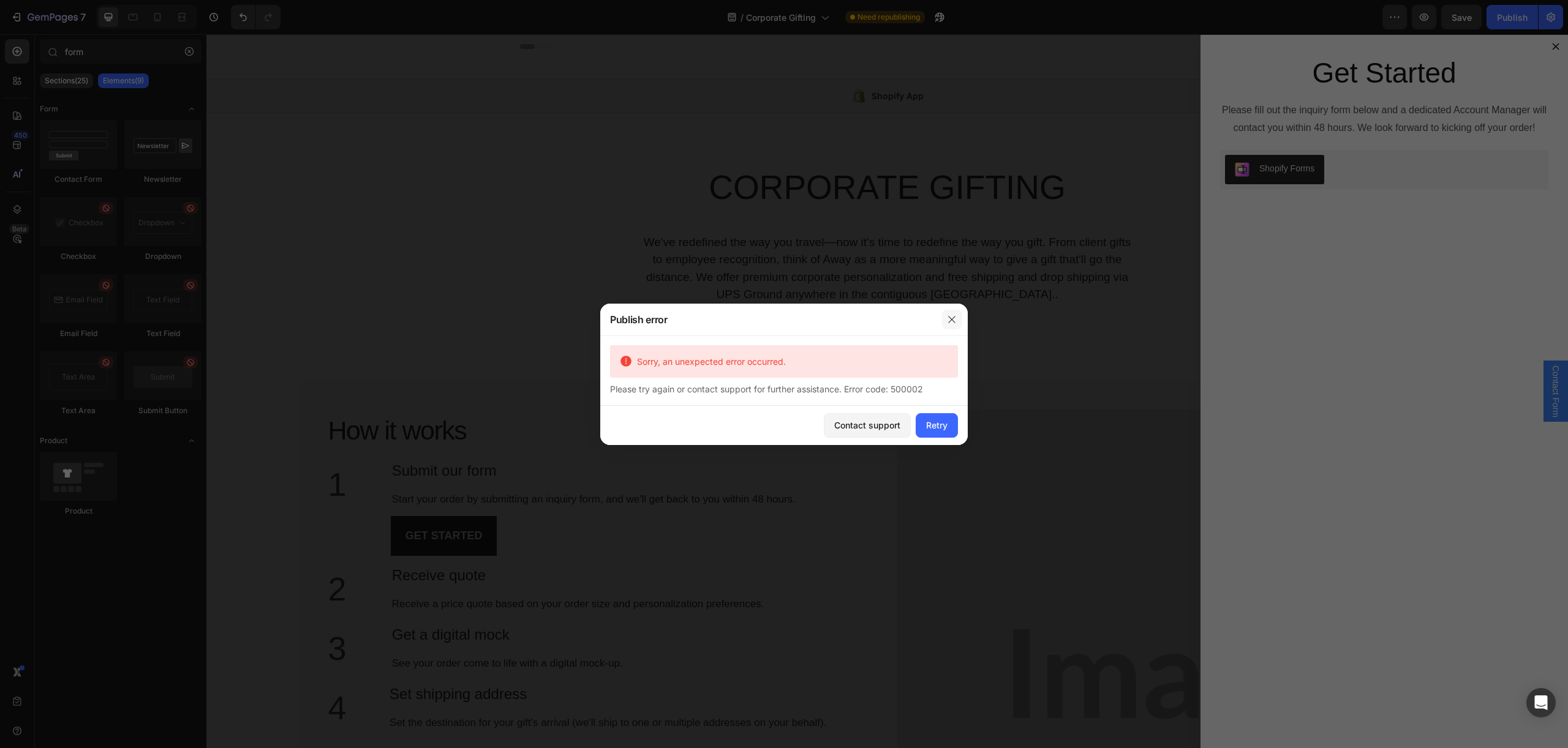
click at [954, 318] on icon "button" at bounding box center [951, 319] width 10 height 10
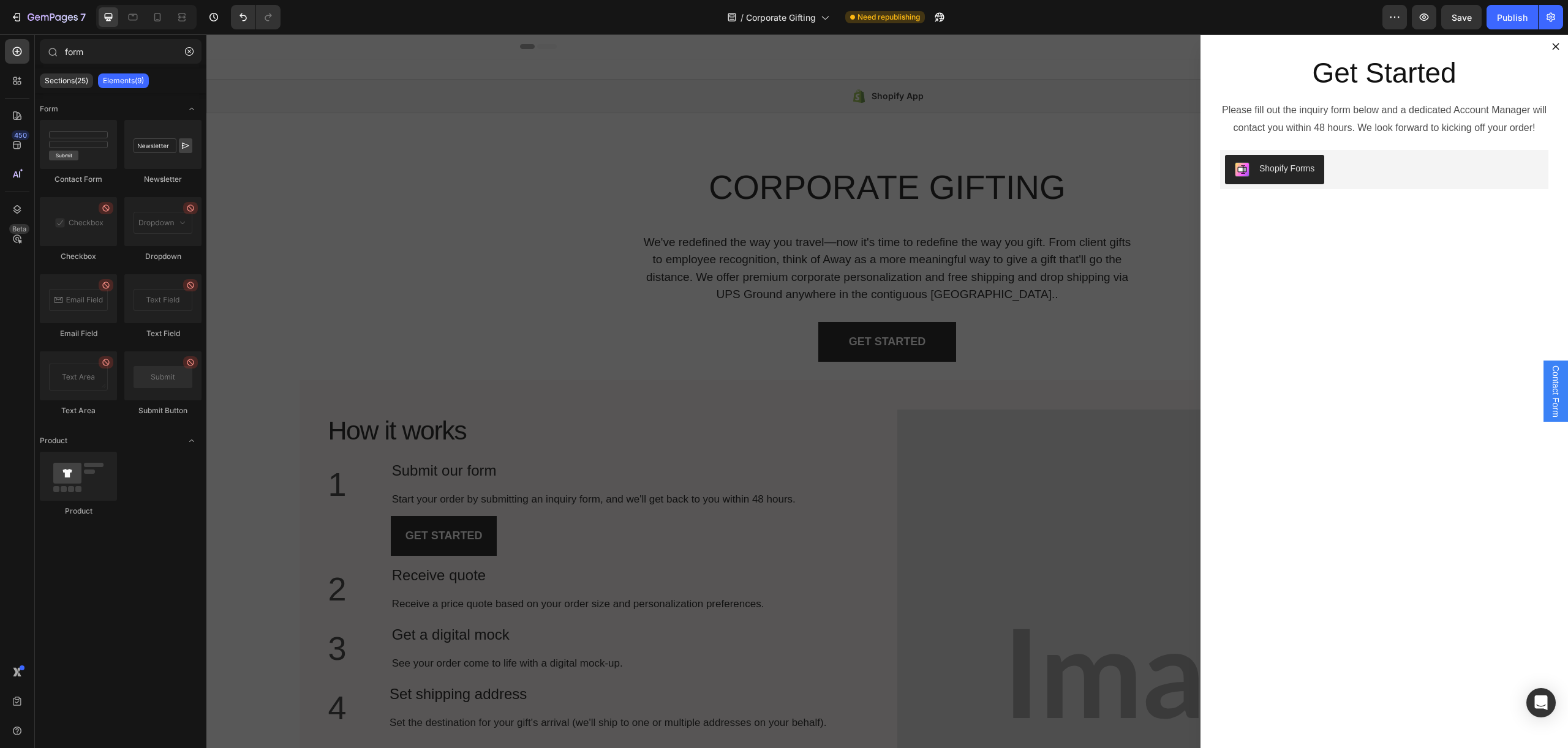
click at [1276, 314] on div "Get Started Heading Please fill out the inquiry form below and a dedicated Acco…" at bounding box center [1383, 391] width 367 height 714
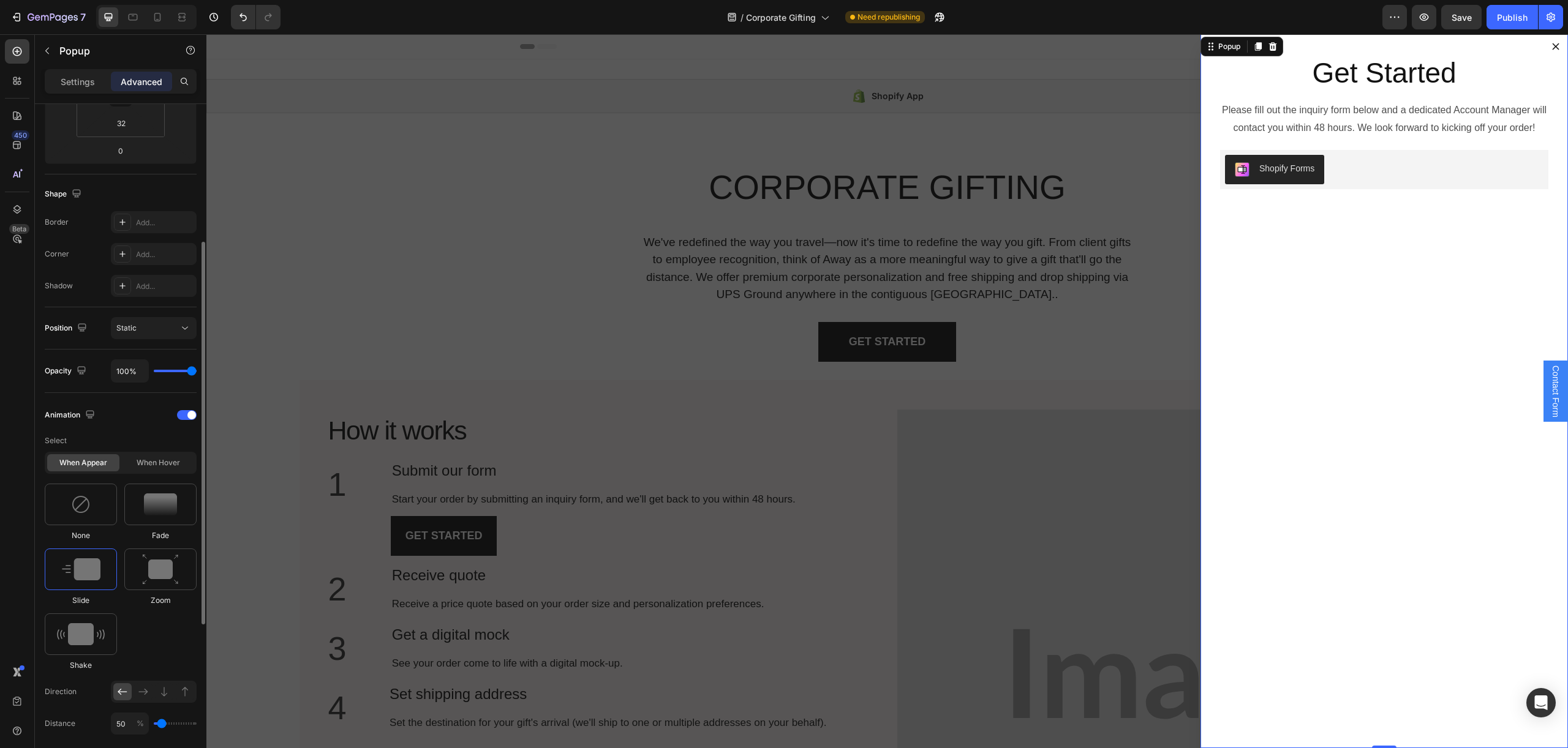
scroll to position [525, 0]
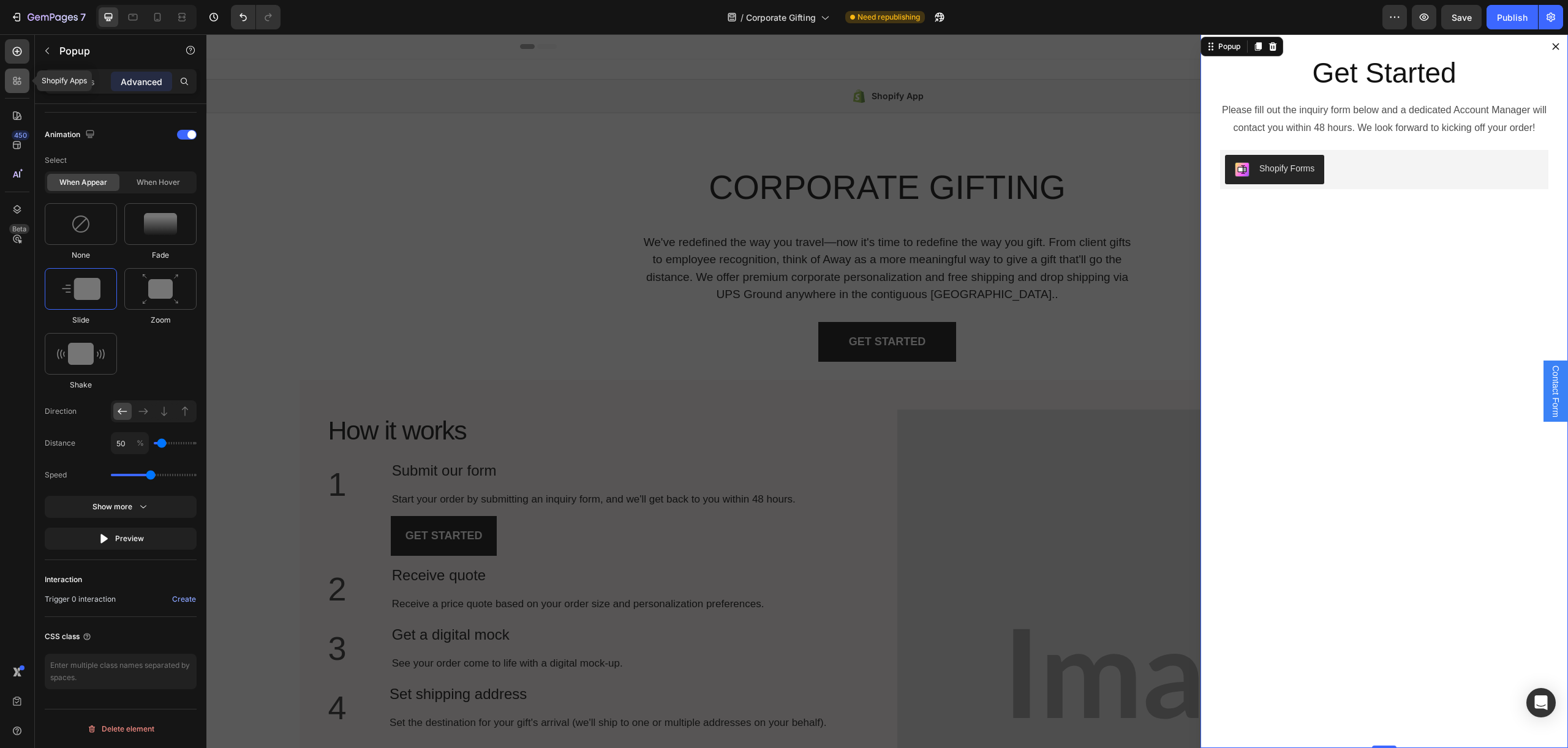
click at [20, 80] on icon at bounding box center [16, 81] width 12 height 12
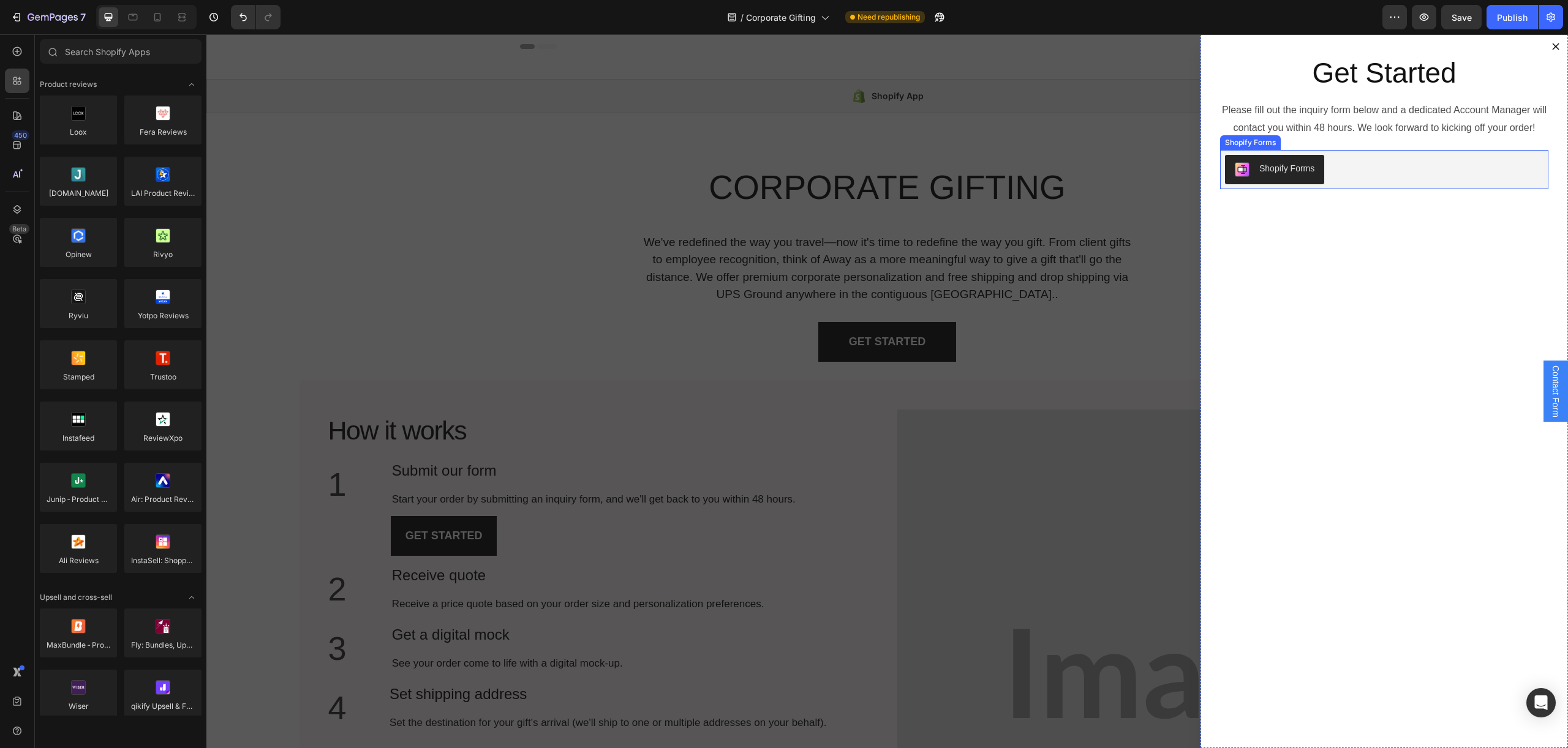
click at [1345, 178] on div "Shopify Forms" at bounding box center [1384, 169] width 318 height 29
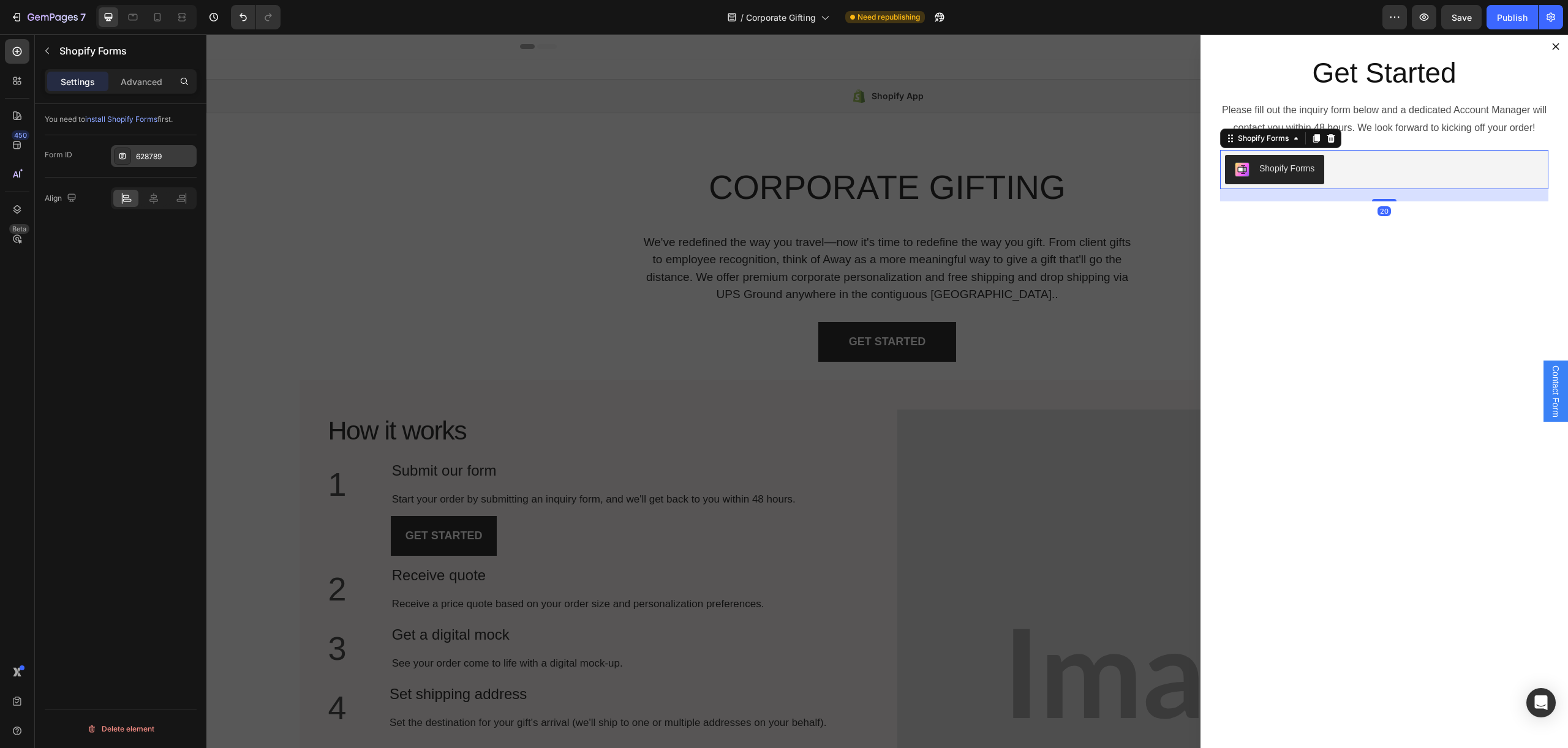
click at [132, 161] on div "628789" at bounding box center [153, 156] width 86 height 22
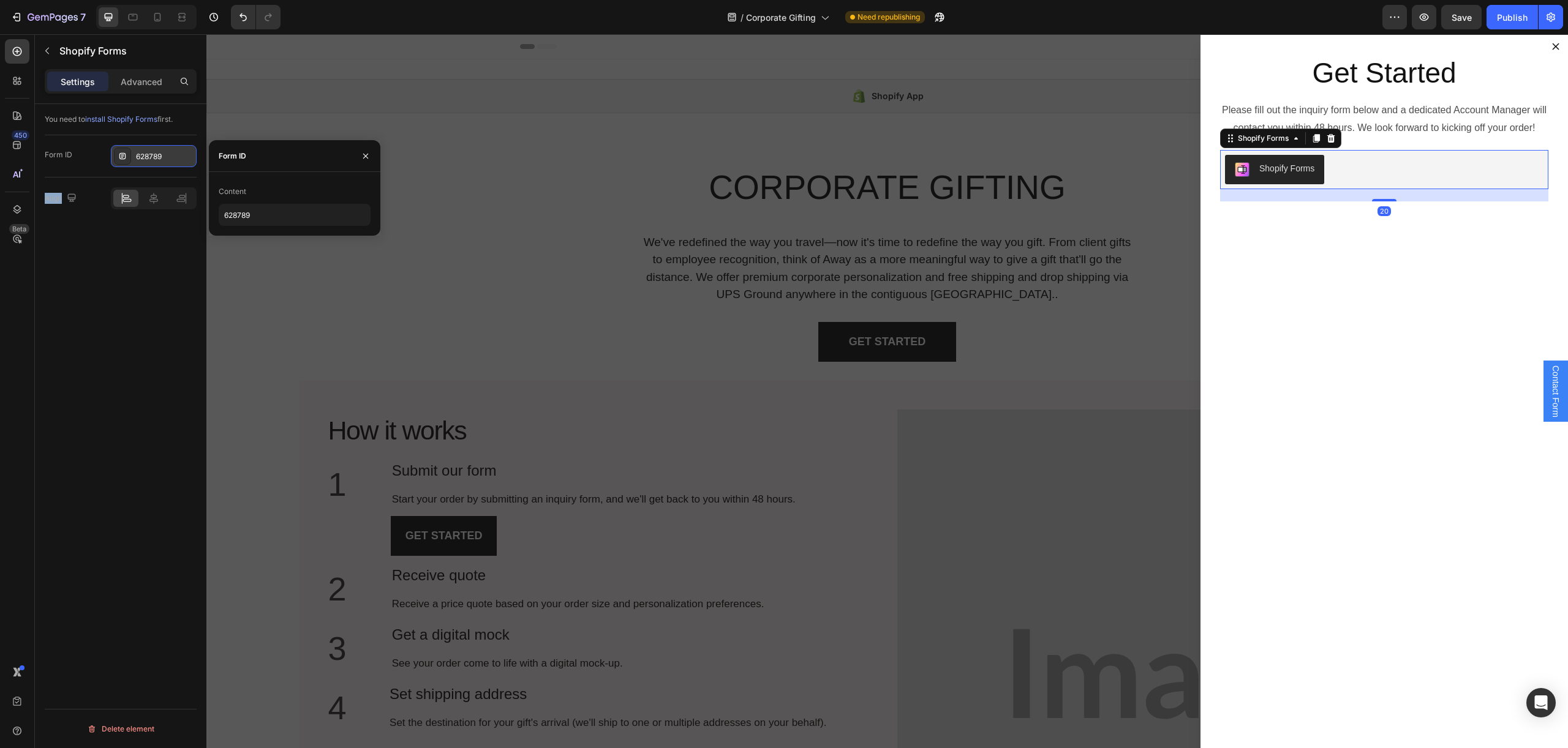
click at [132, 161] on div "628789" at bounding box center [153, 156] width 86 height 22
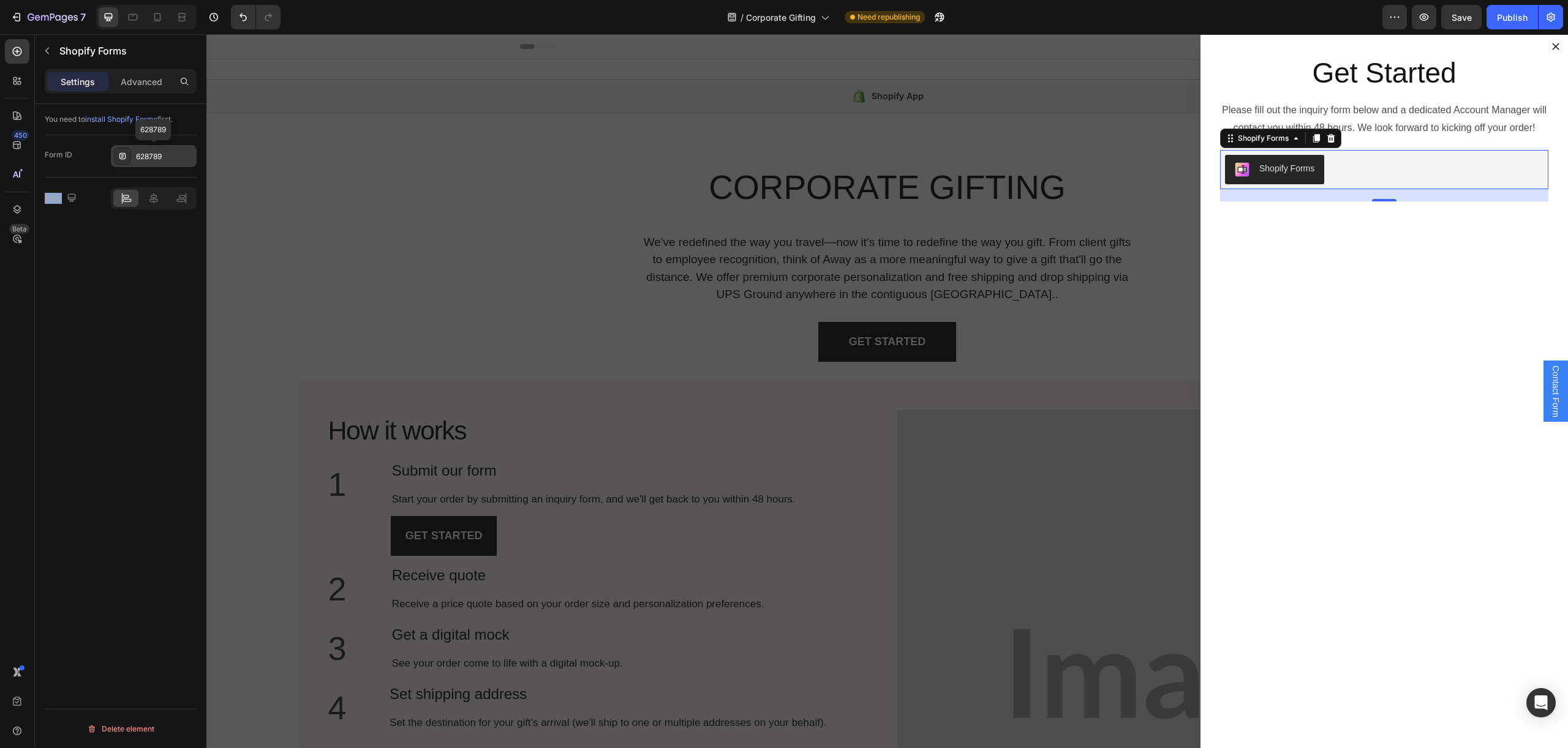
click at [141, 158] on div "628789" at bounding box center [164, 157] width 58 height 11
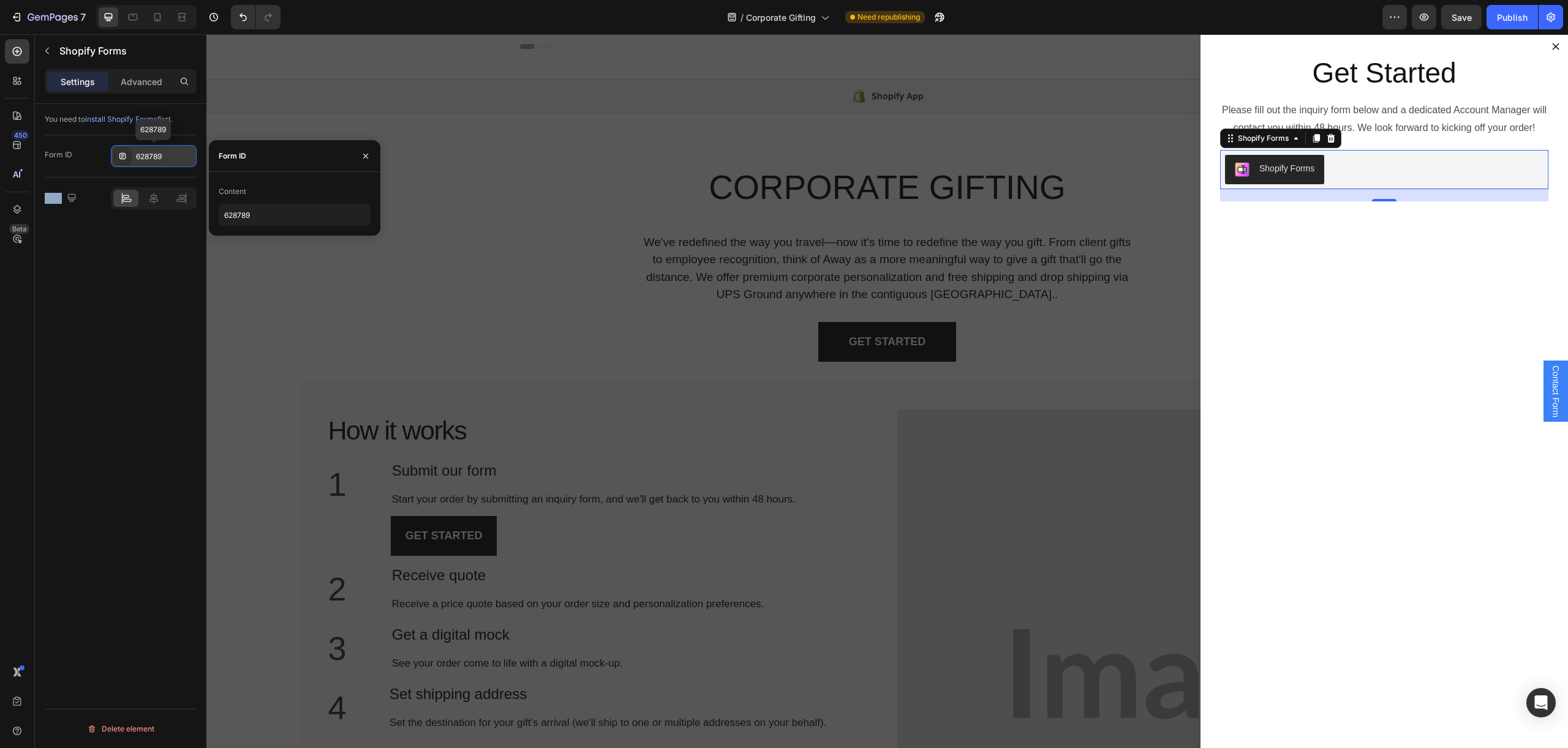
click at [141, 158] on div "628789" at bounding box center [164, 157] width 58 height 11
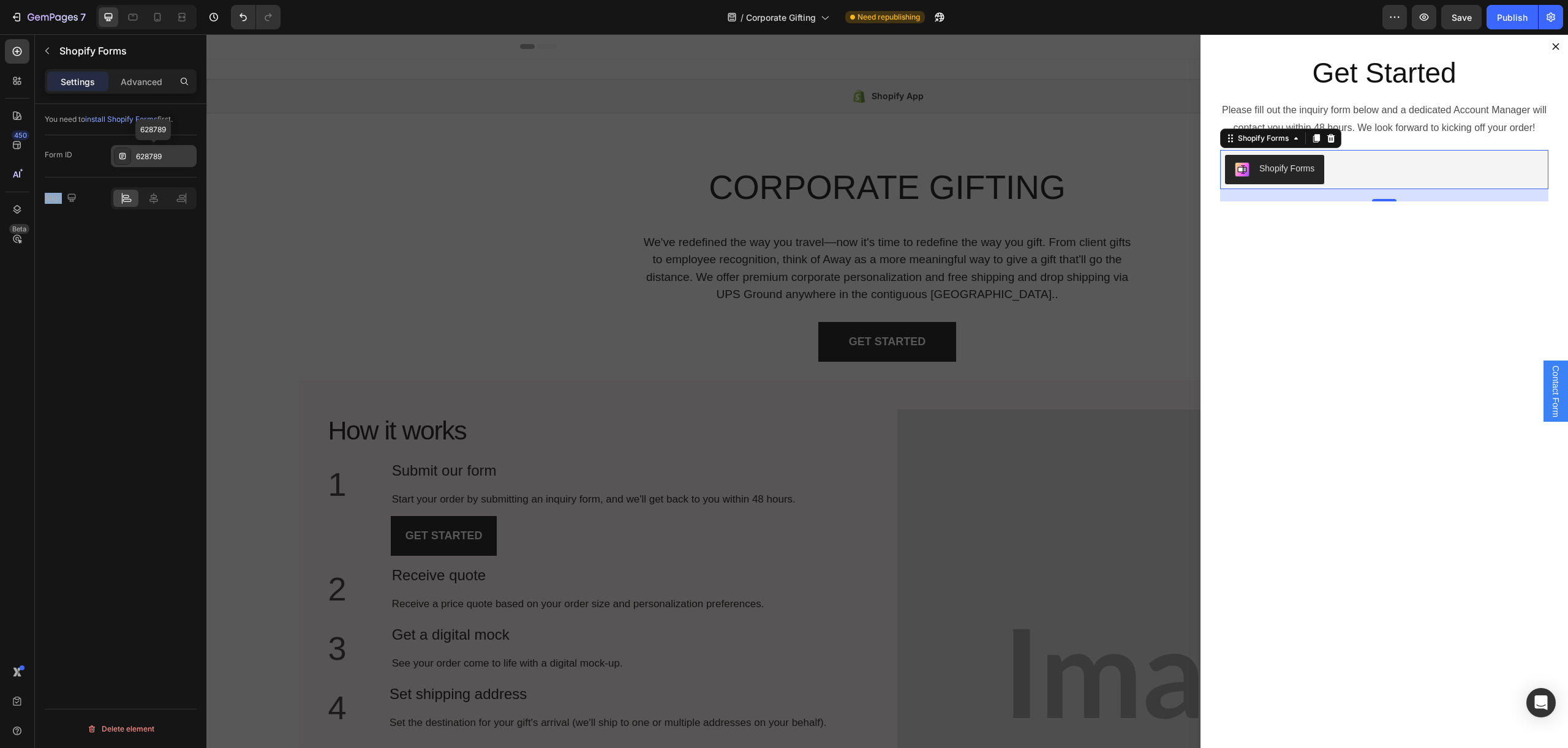
click at [141, 158] on div "628789" at bounding box center [164, 157] width 58 height 11
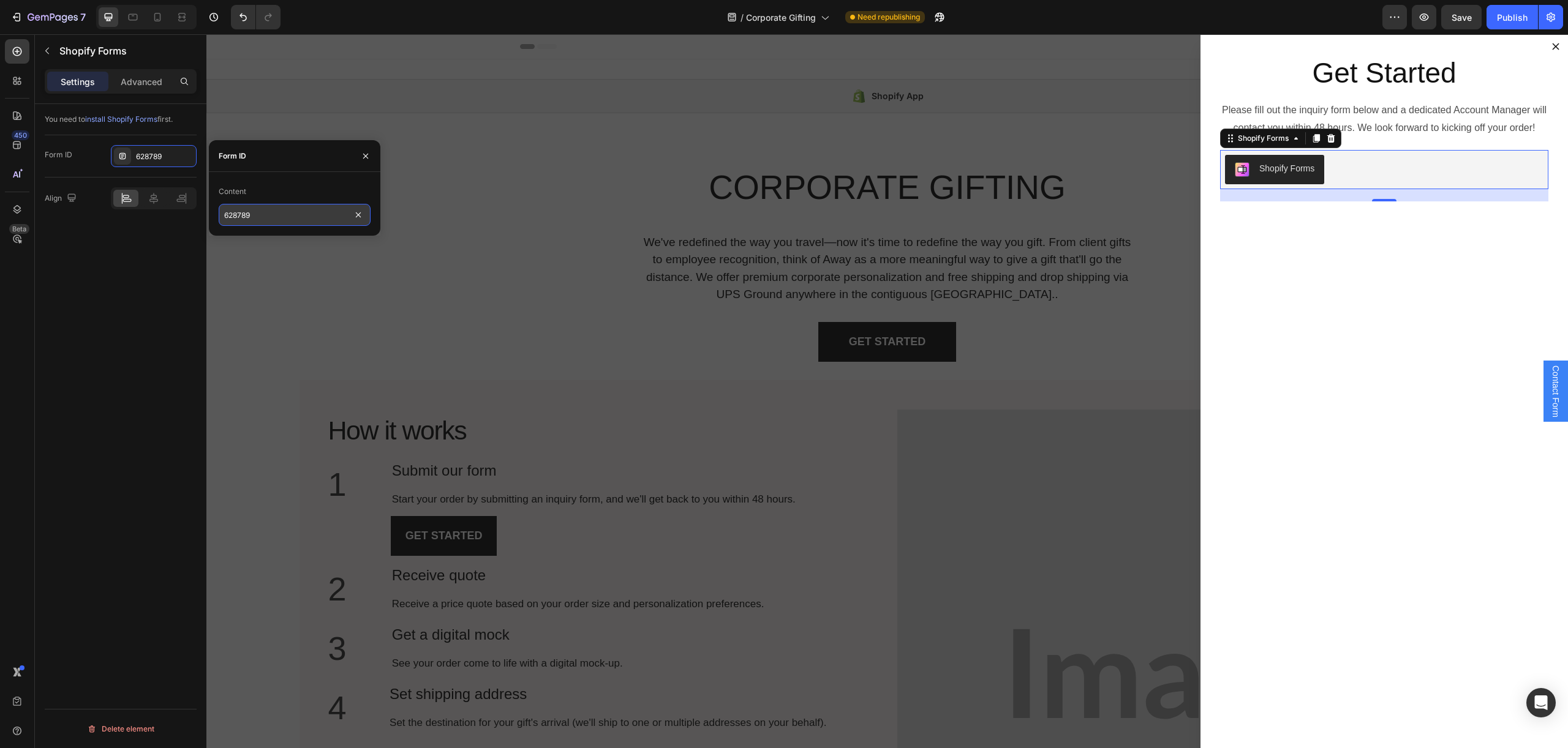
click at [246, 213] on input "628789" at bounding box center [295, 215] width 152 height 22
click at [367, 154] on icon "button" at bounding box center [366, 155] width 5 height 5
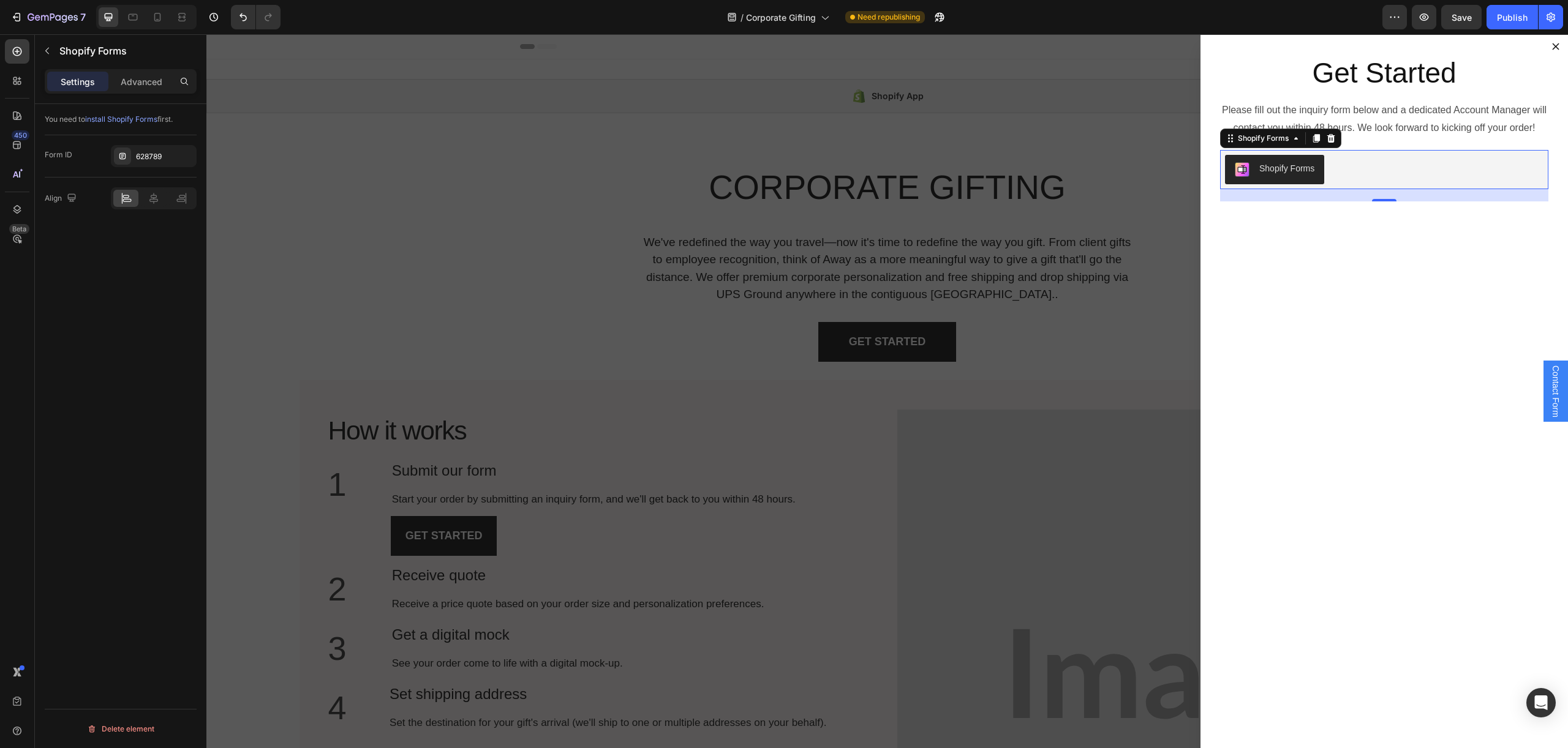
click at [1458, 176] on div "Shopify Forms" at bounding box center [1384, 169] width 318 height 29
click at [1334, 140] on icon "Dialog body" at bounding box center [1330, 138] width 10 height 10
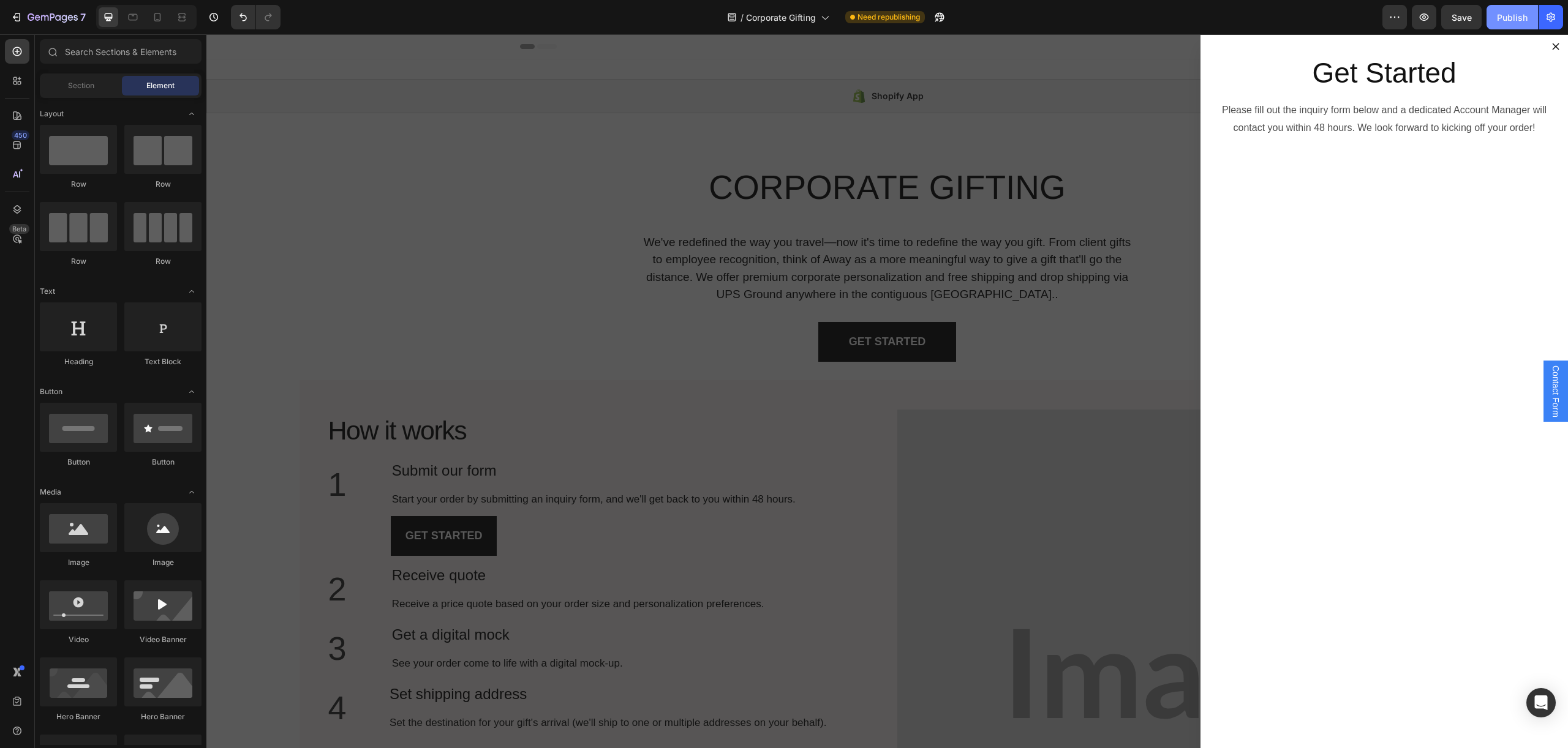
click at [1498, 23] on div "Publish" at bounding box center [1512, 17] width 30 height 13
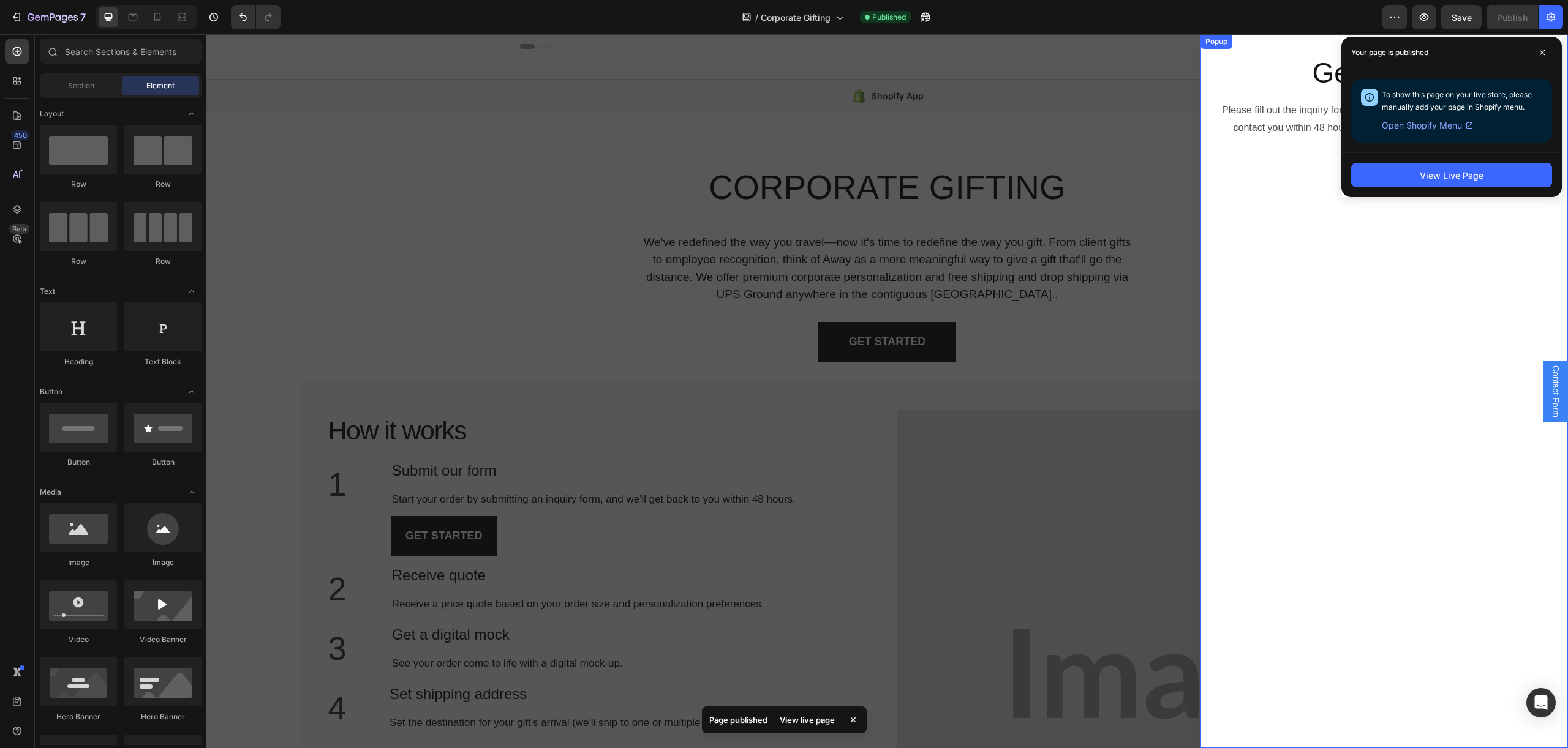
click at [1308, 193] on div "Get Started Heading Please fill out the inquiry form below and a dedicated Acco…" at bounding box center [1383, 391] width 367 height 714
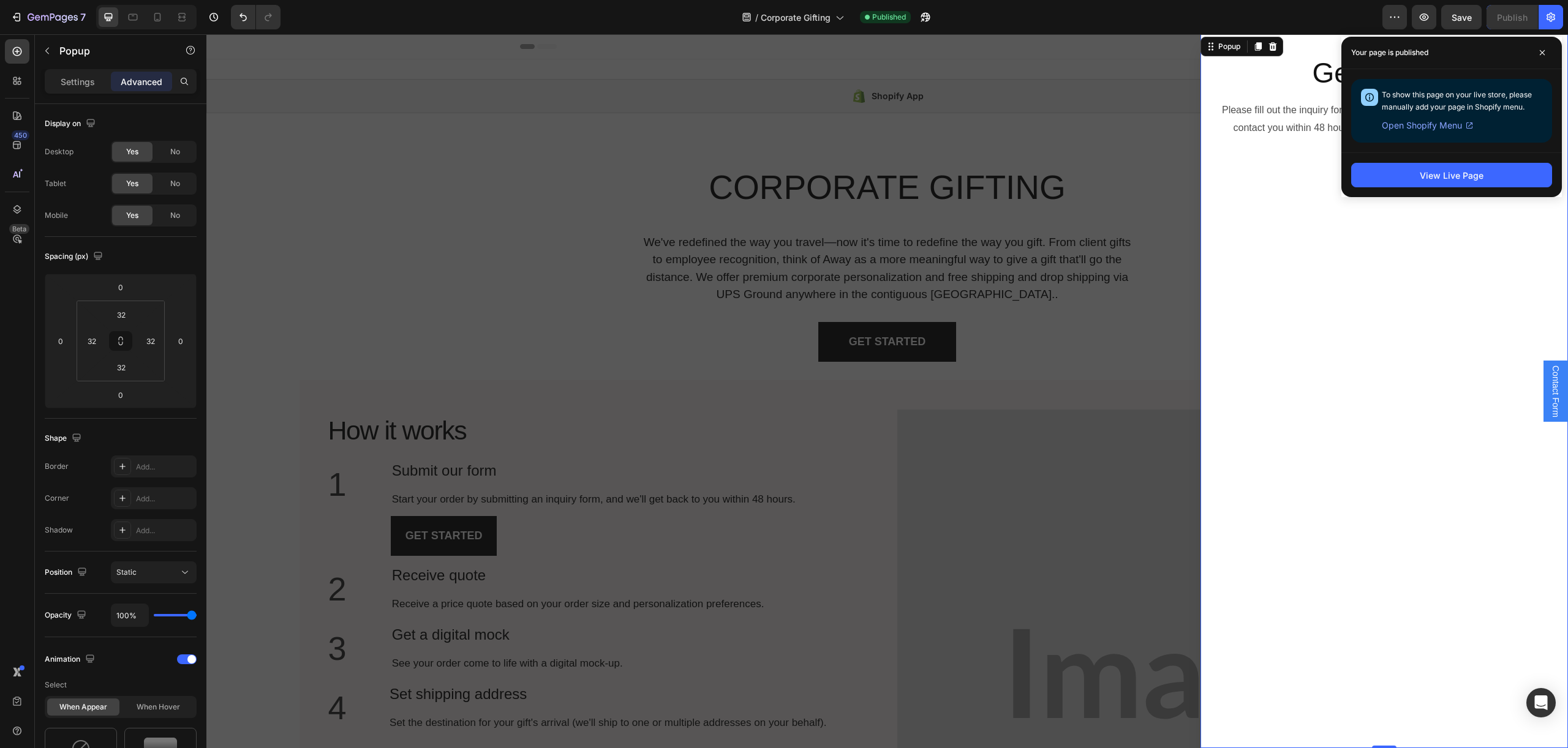
click at [1312, 243] on div "Get Started Heading Please fill out the inquiry form below and a dedicated Acco…" at bounding box center [1383, 391] width 367 height 714
click at [1532, 51] on span at bounding box center [1542, 53] width 20 height 20
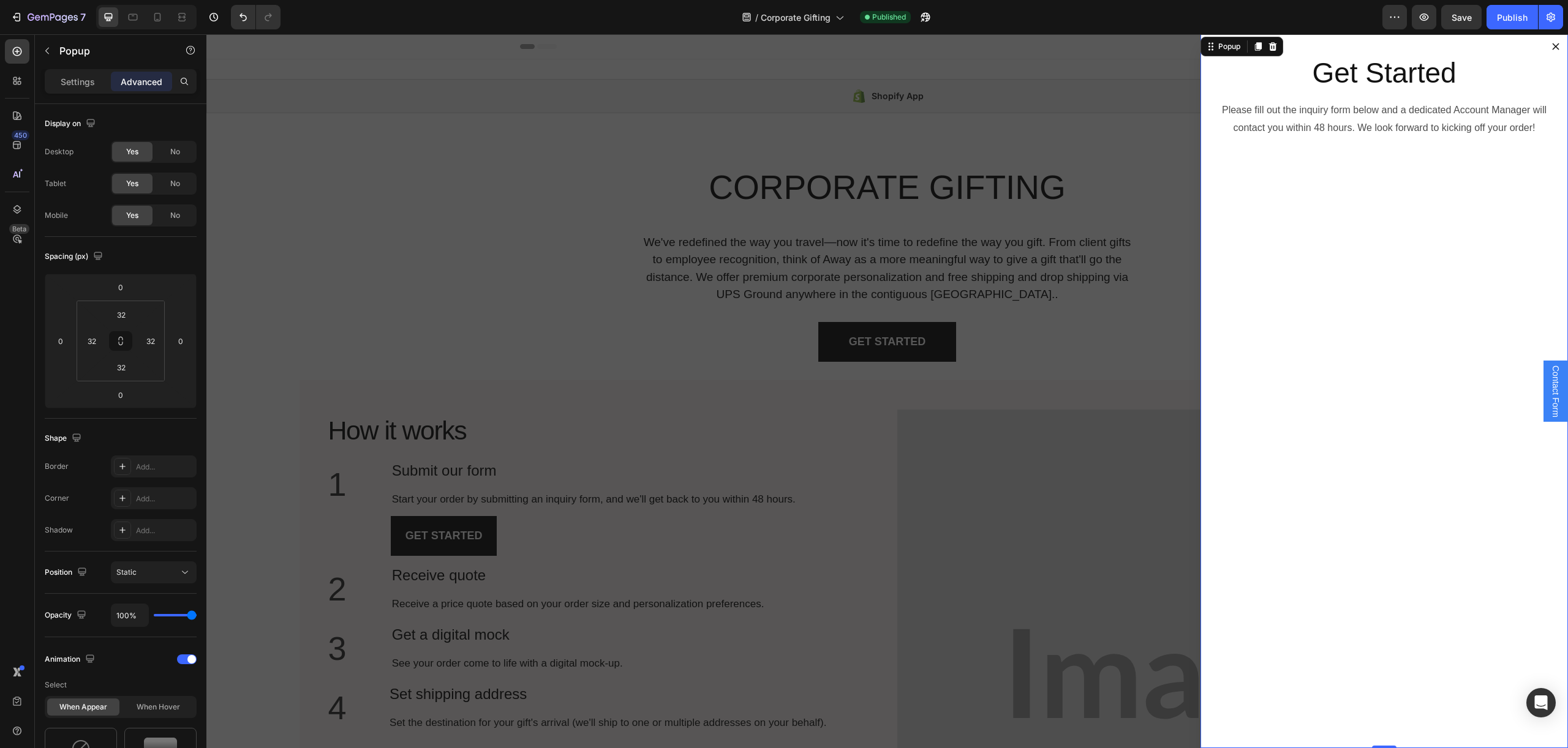
click at [1347, 174] on div "Get Started Heading Please fill out the inquiry form below and a dedicated Acco…" at bounding box center [1383, 391] width 367 height 714
click at [1349, 113] on p "Please fill out the inquiry form below and a dedicated Account Manager will con…" at bounding box center [1384, 119] width 326 height 35
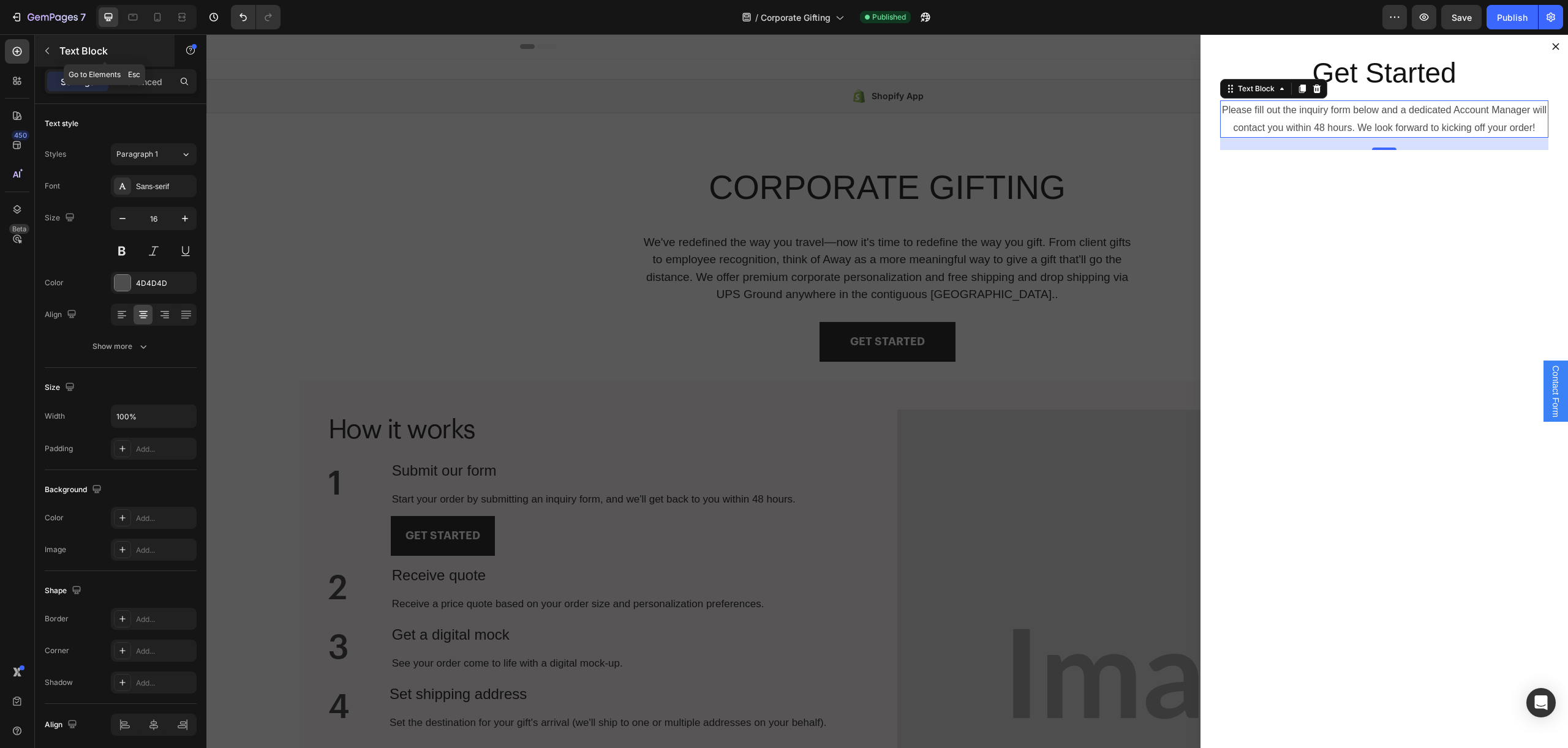
click at [47, 50] on icon "button" at bounding box center [47, 50] width 10 height 10
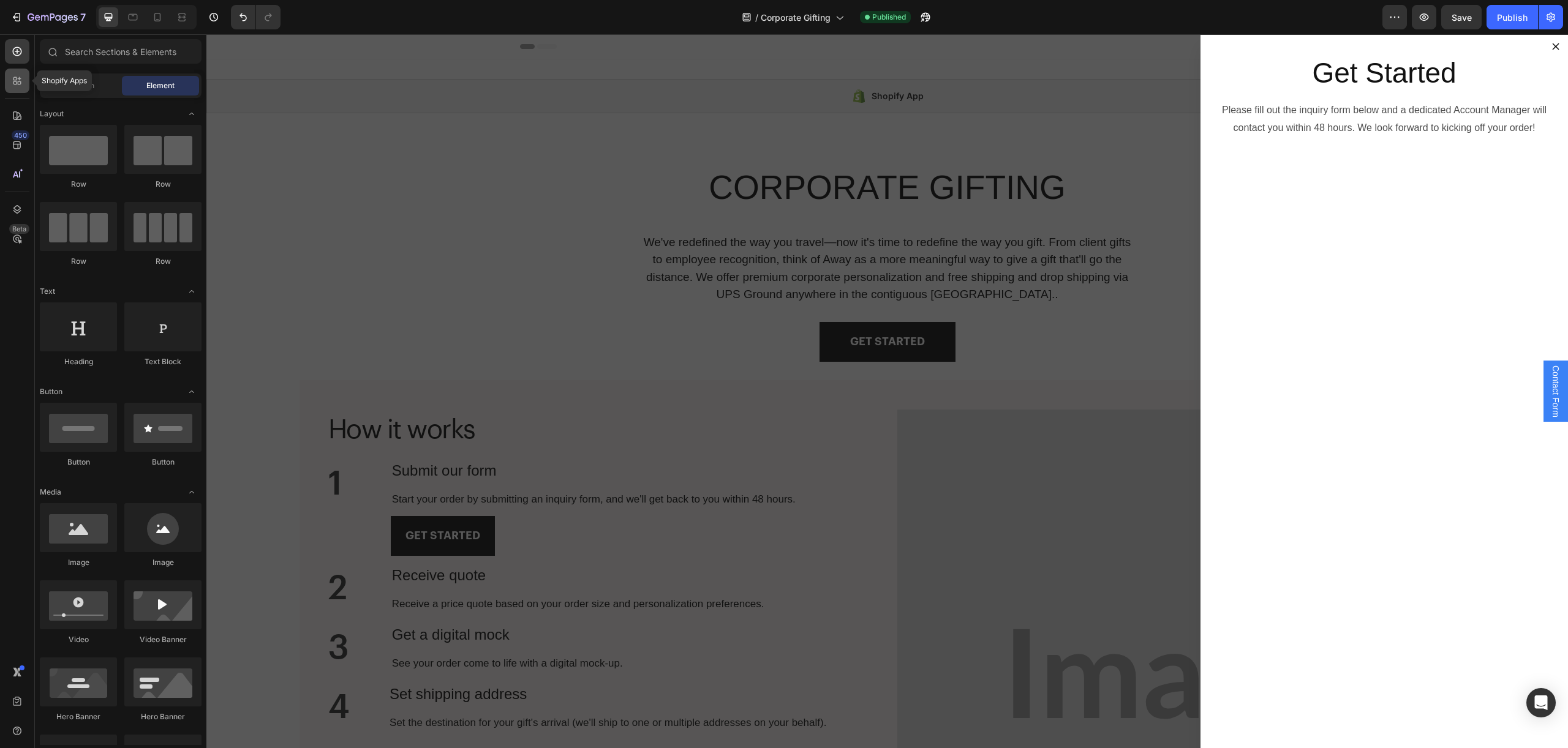
click at [16, 75] on icon at bounding box center [16, 81] width 12 height 12
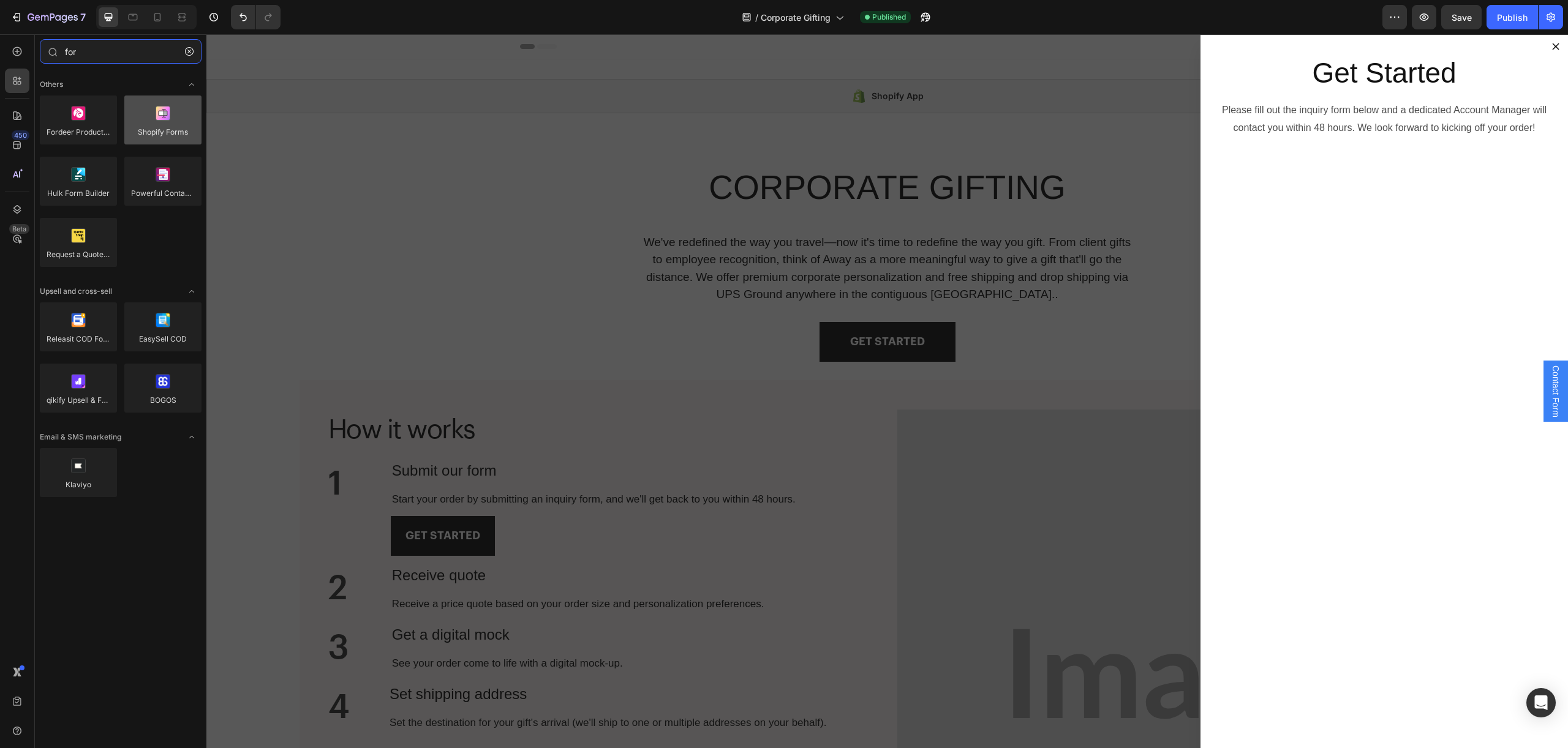
type input "for"
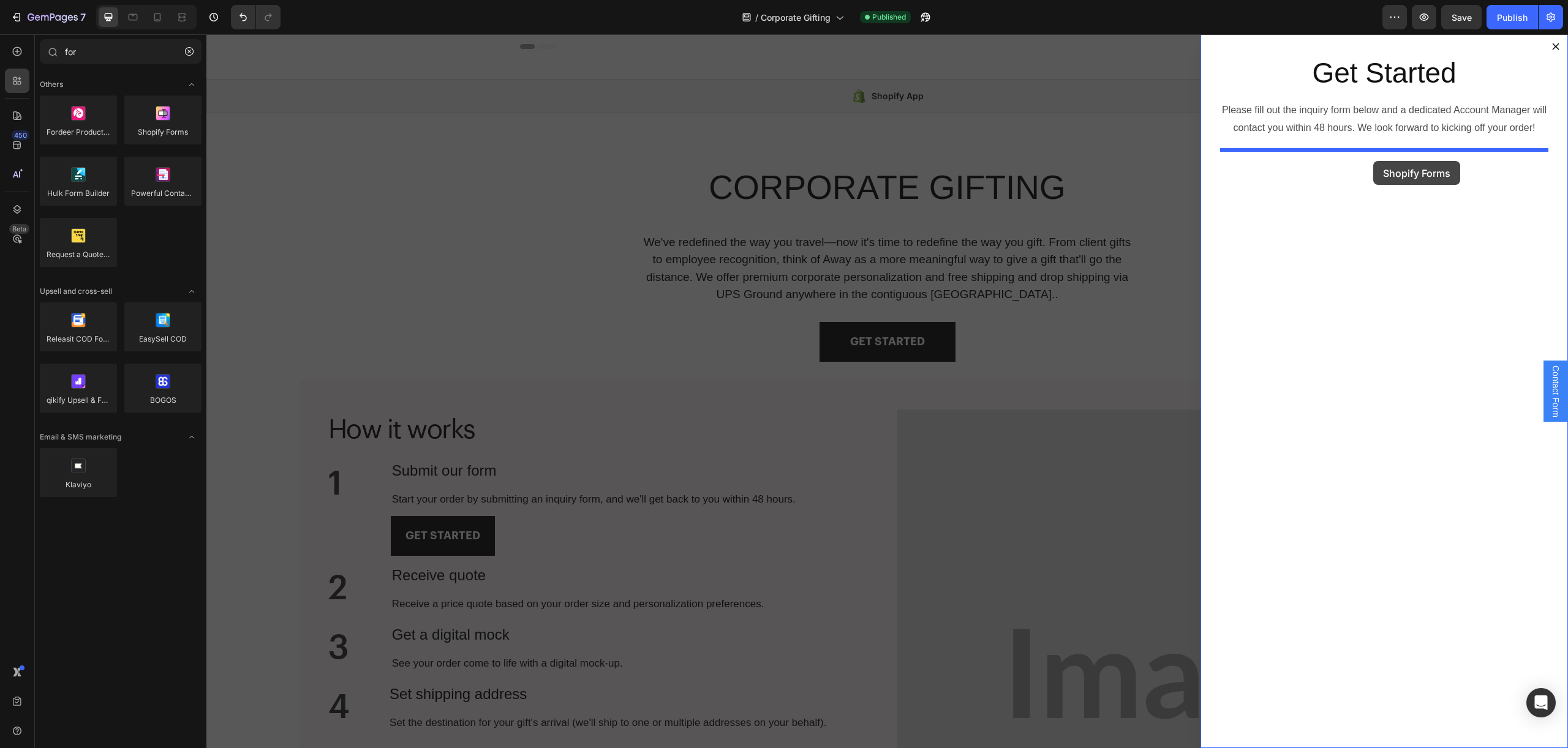
drag, startPoint x: 391, startPoint y: 169, endPoint x: 1373, endPoint y: 161, distance: 982.0
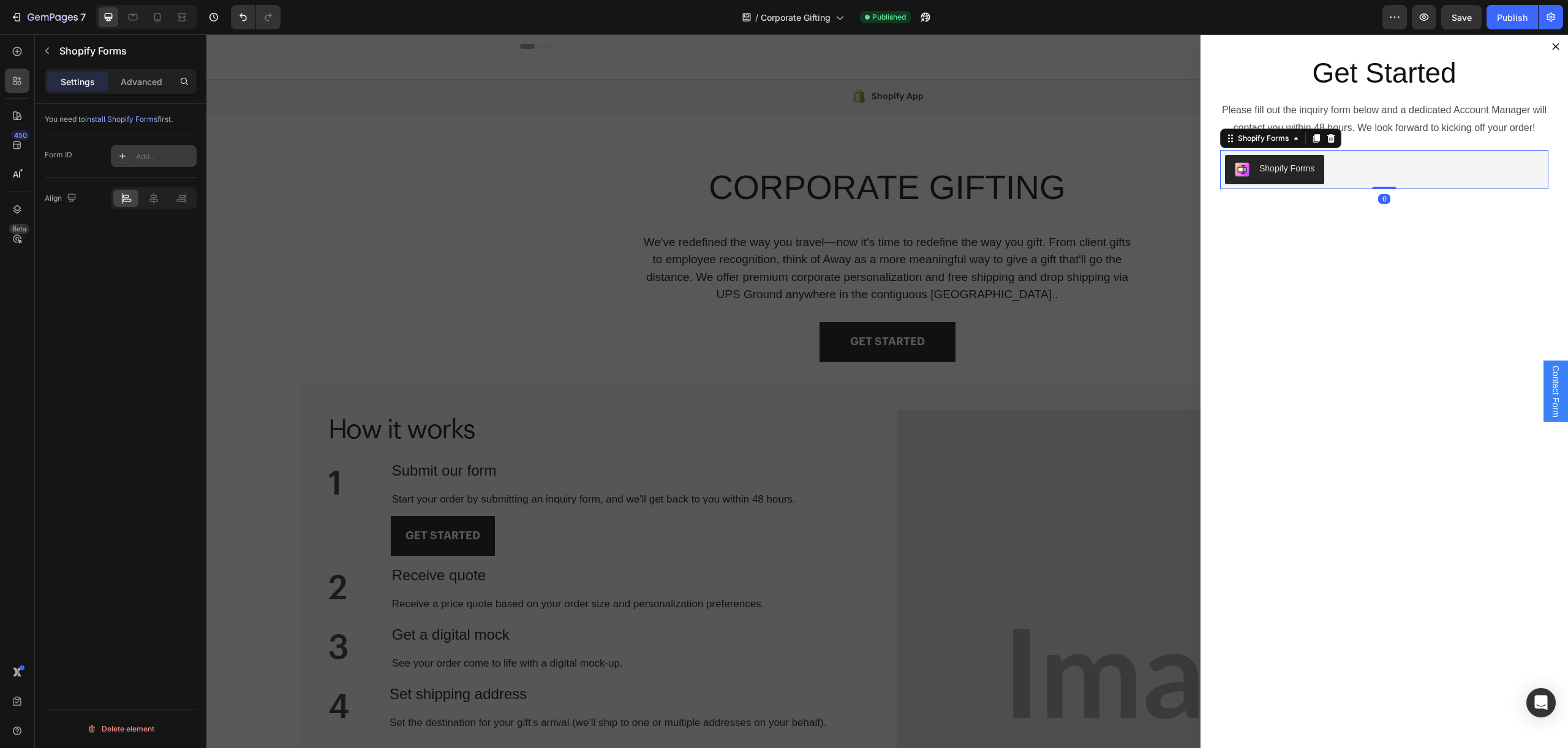
click at [162, 157] on div "Add..." at bounding box center [164, 157] width 58 height 11
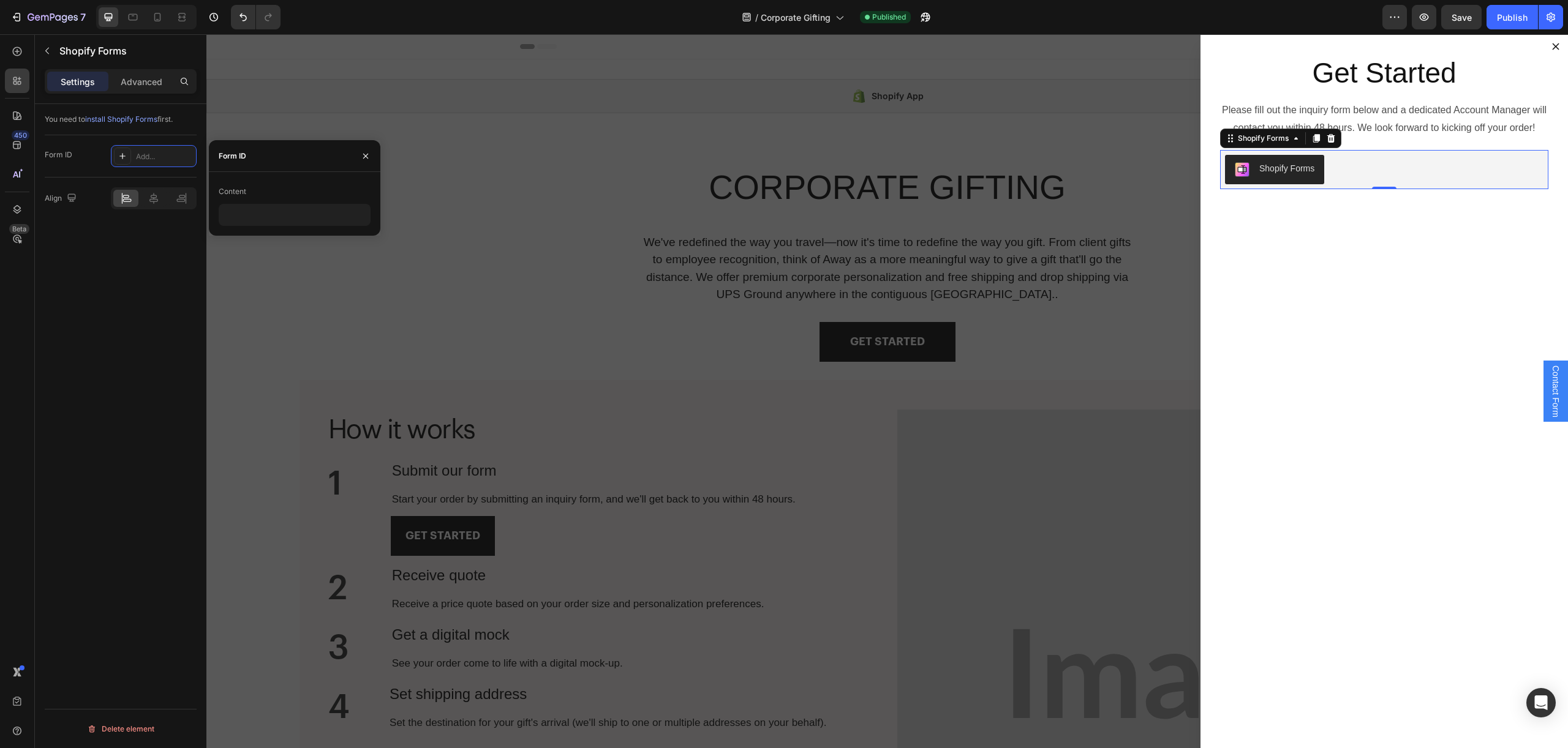
click at [238, 197] on div "Content" at bounding box center [295, 191] width 152 height 20
click at [238, 202] on div "Content" at bounding box center [295, 204] width 152 height 44
click at [240, 207] on input "text" at bounding box center [295, 215] width 152 height 22
paste input "628789"
type input "628789"
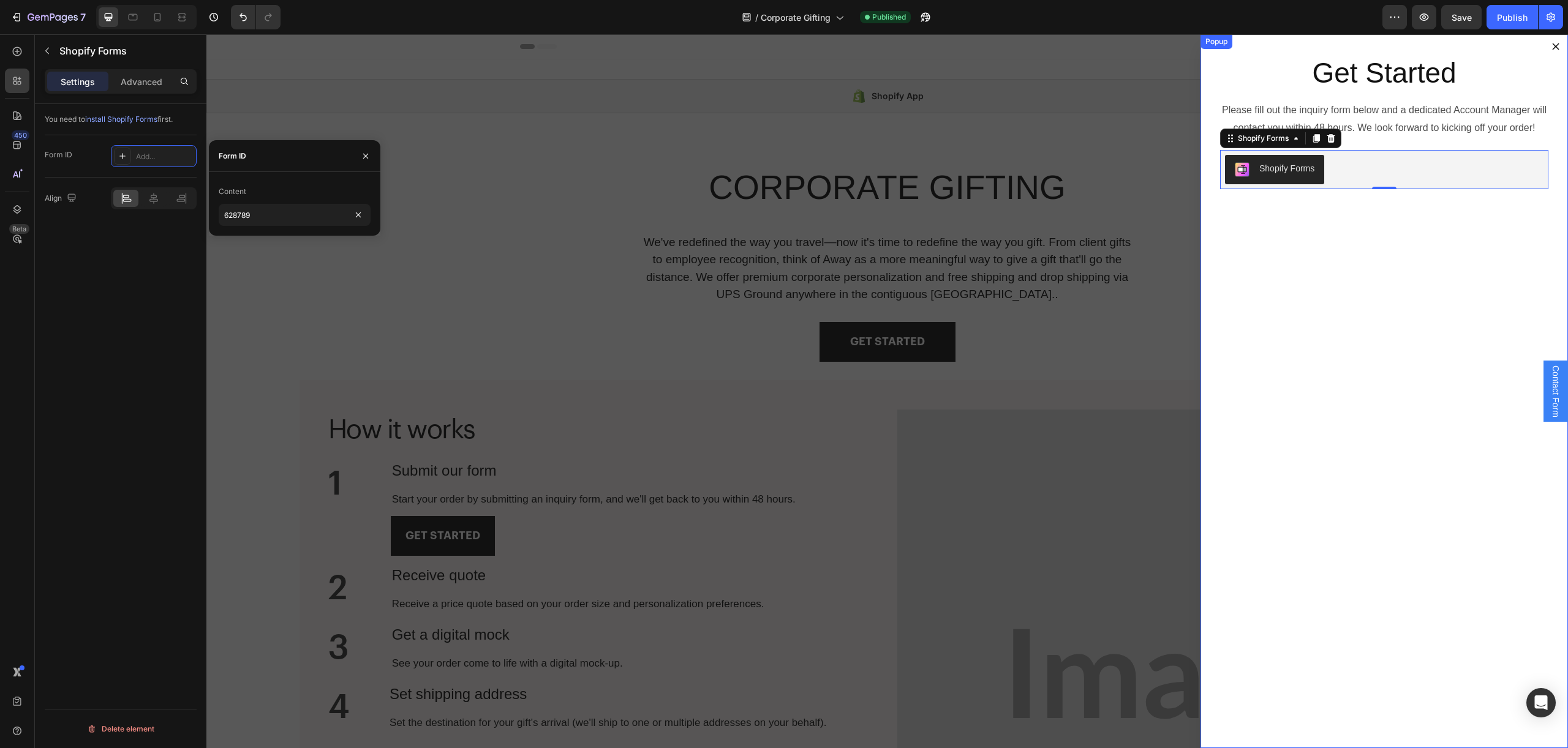
click at [1524, 308] on div "Get Started Heading Please fill out the inquiry form below and a dedicated Acco…" at bounding box center [1383, 391] width 367 height 714
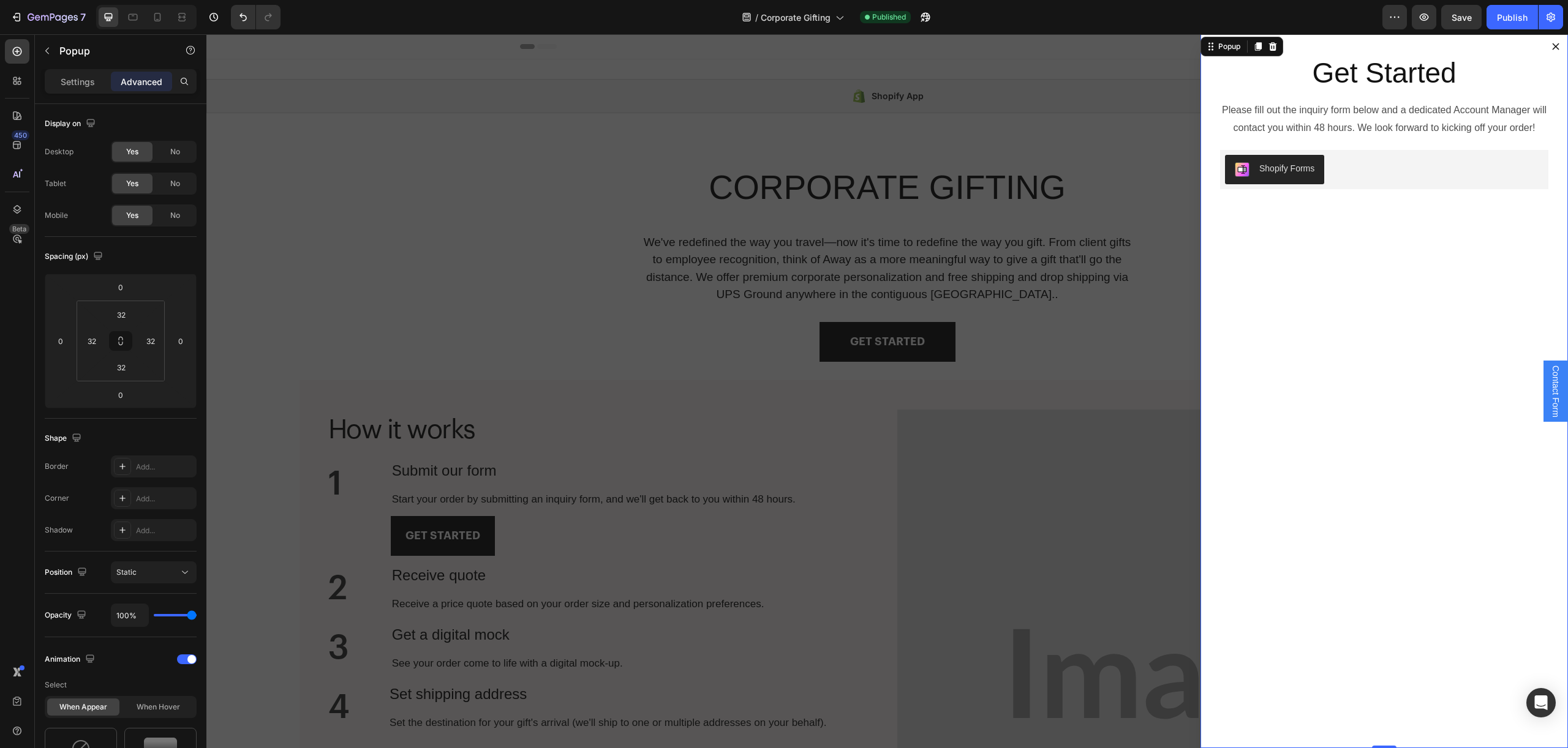
click at [1500, 148] on div "Get Started Heading Please fill out the inquiry form below and a dedicated Acco…" at bounding box center [1383, 391] width 367 height 714
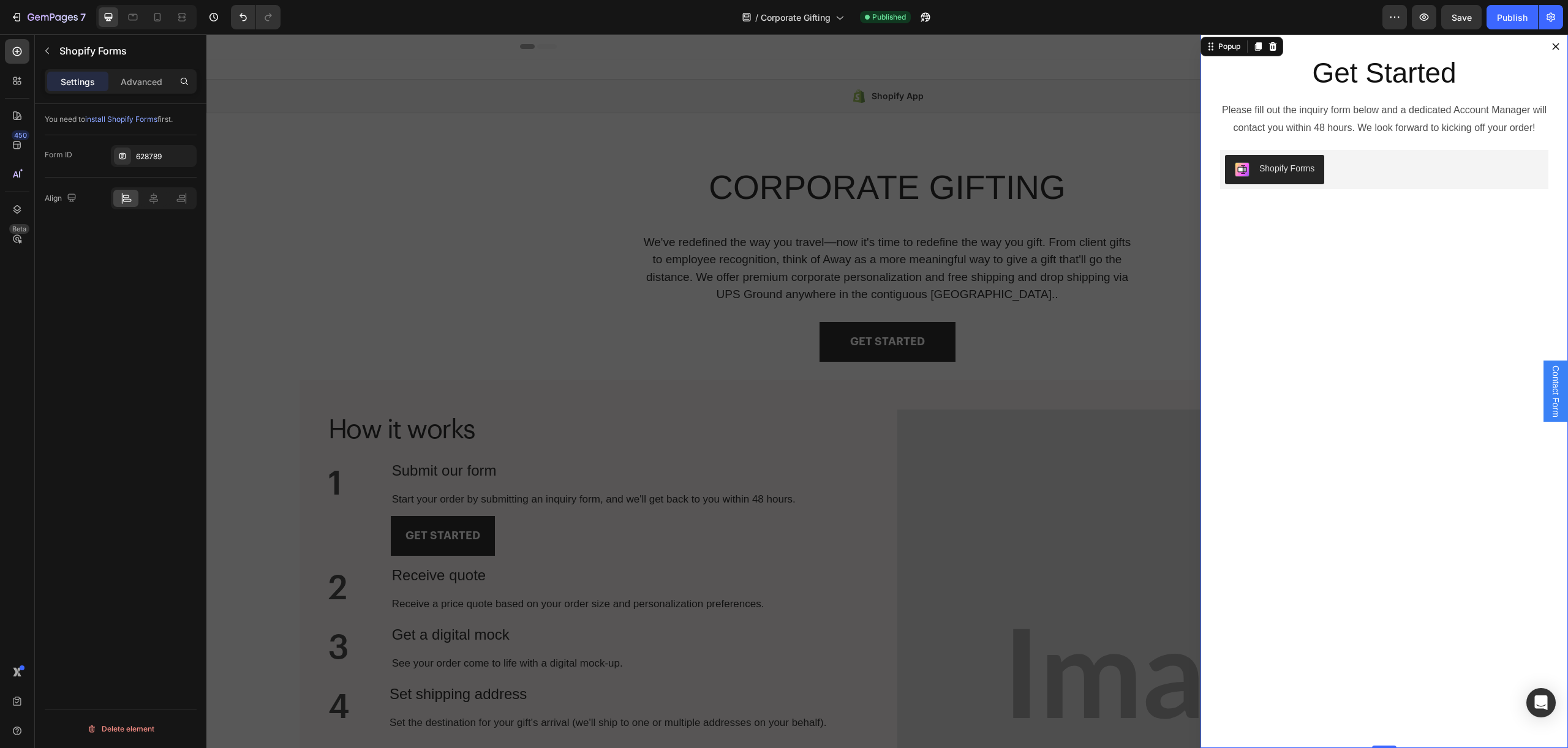
click at [1467, 167] on div "Shopify Forms" at bounding box center [1384, 169] width 318 height 29
click at [1506, 21] on div "Publish" at bounding box center [1512, 17] width 30 height 13
